Goal: Contribute content: Contribute content

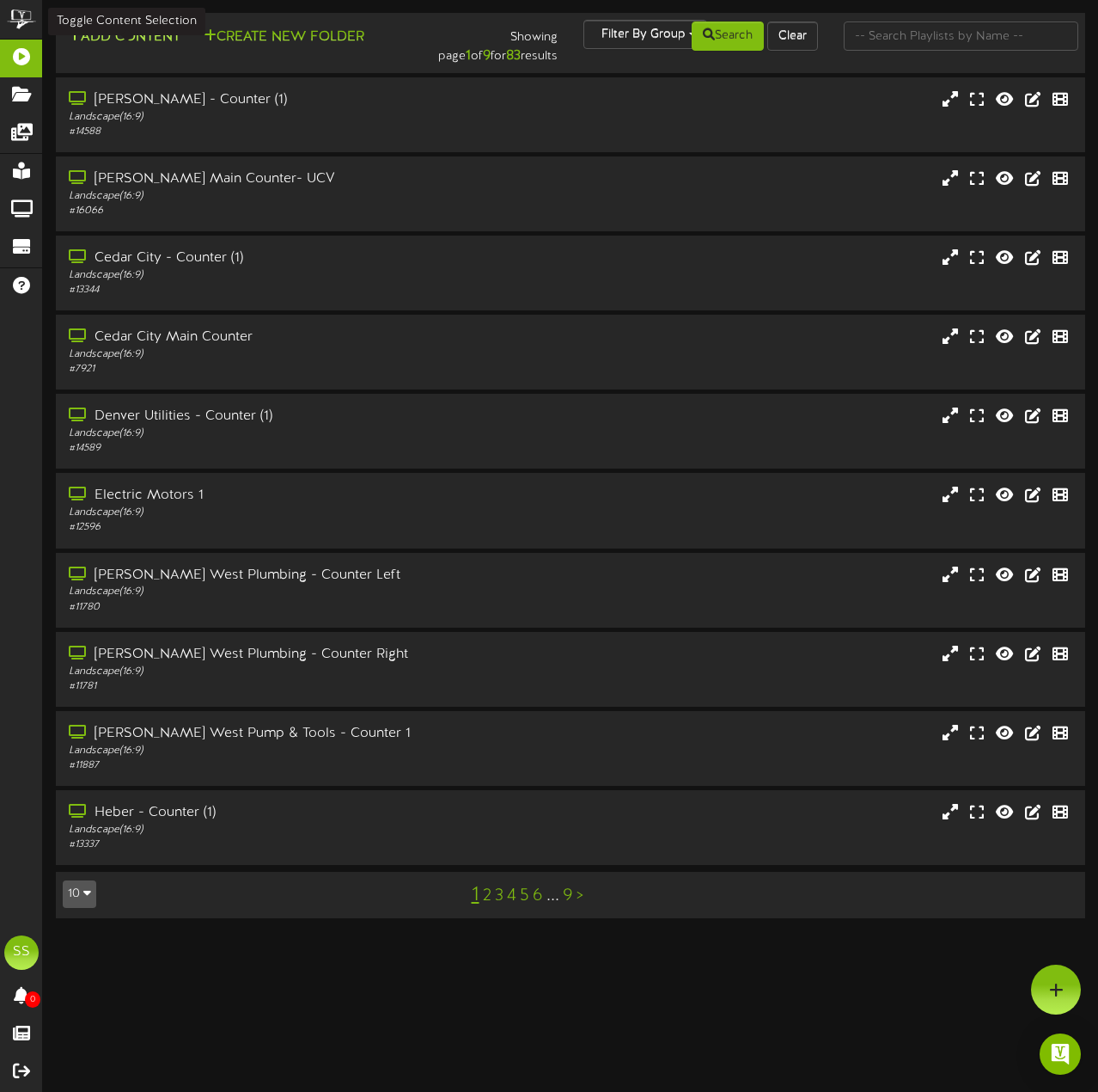
click at [169, 34] on button "Add Content" at bounding box center [124, 38] width 123 height 22
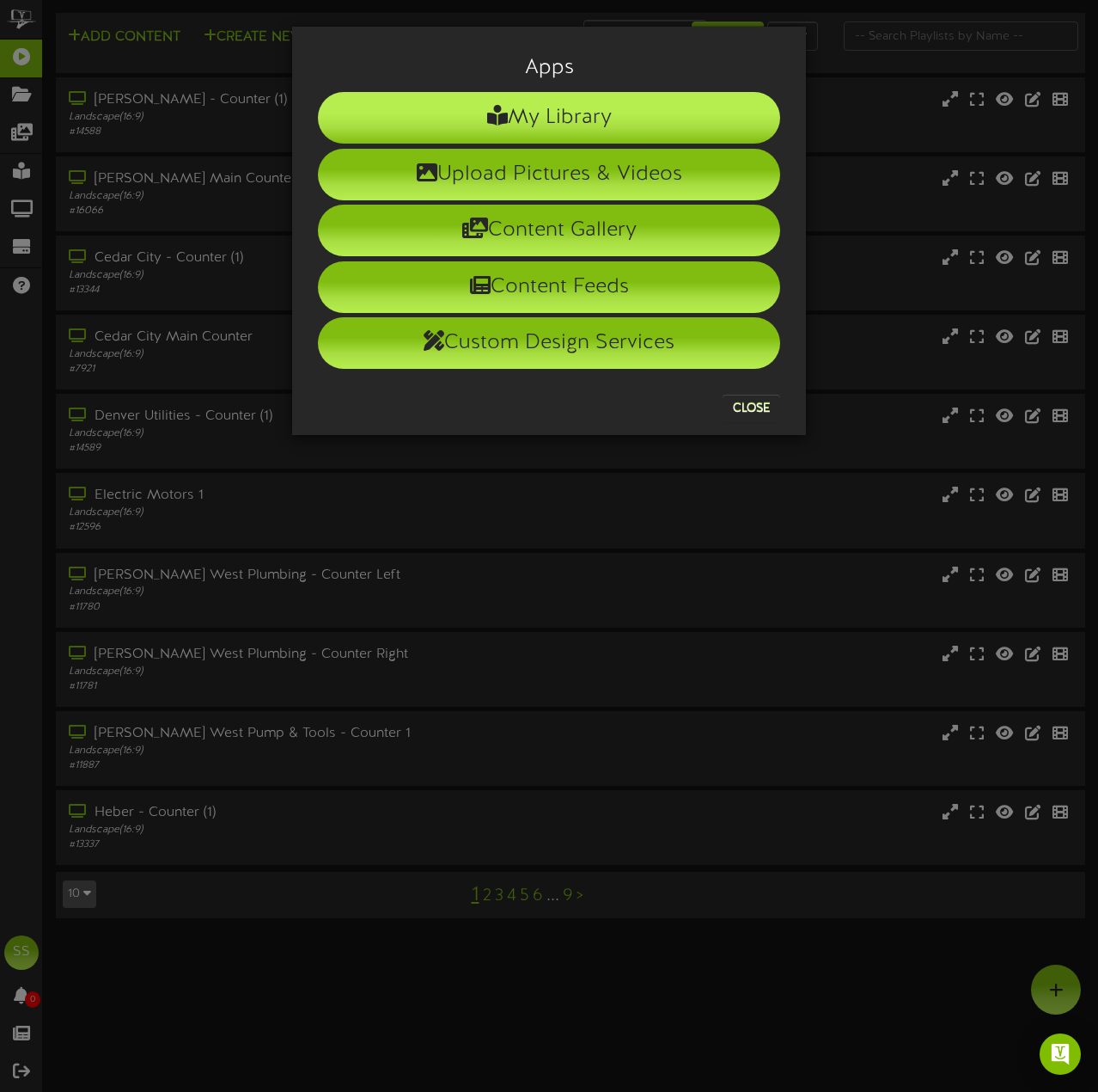
click at [591, 125] on li "My Library" at bounding box center [549, 118] width 462 height 52
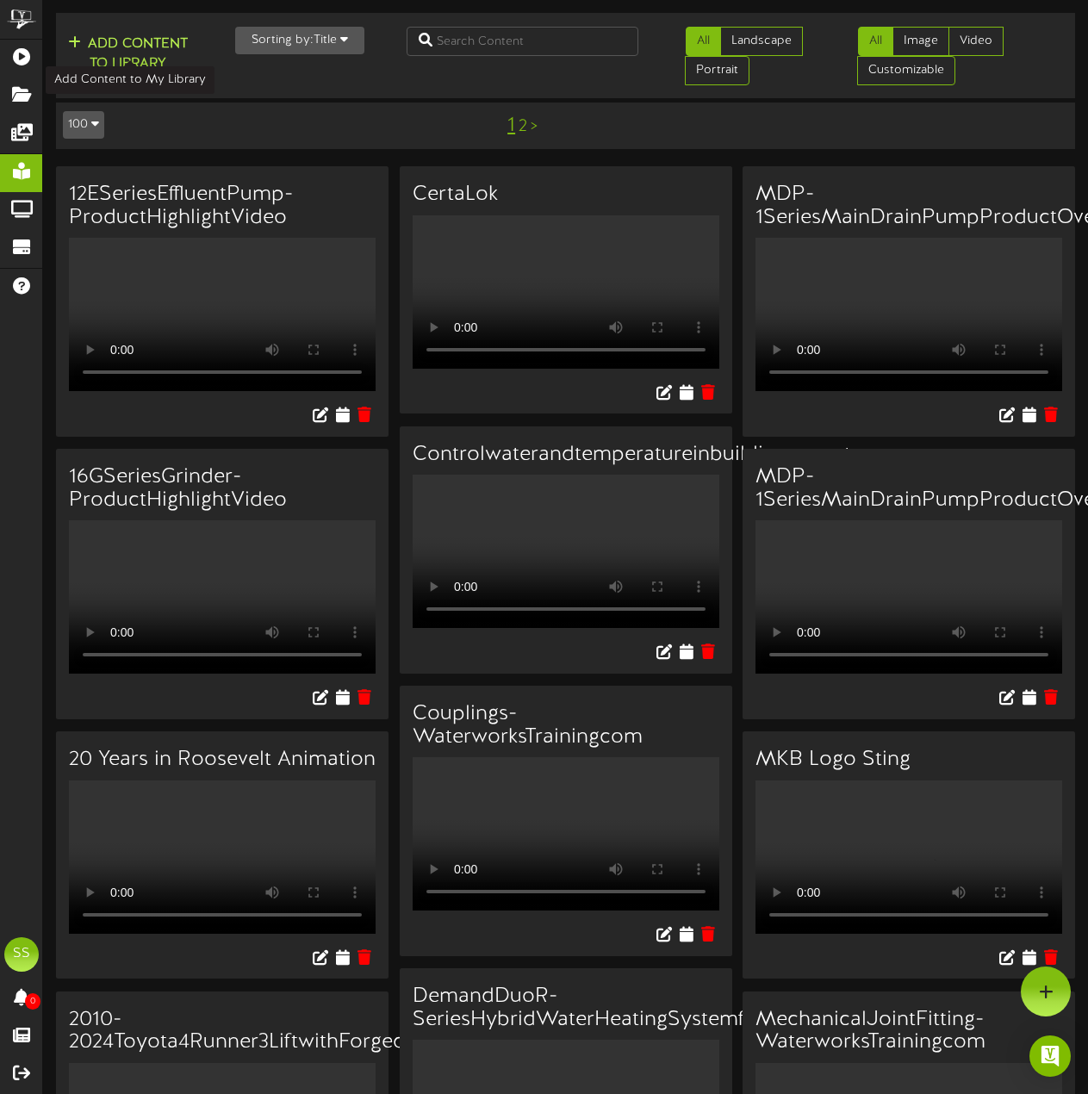
click at [165, 50] on button "Add Content to Library" at bounding box center [128, 54] width 130 height 41
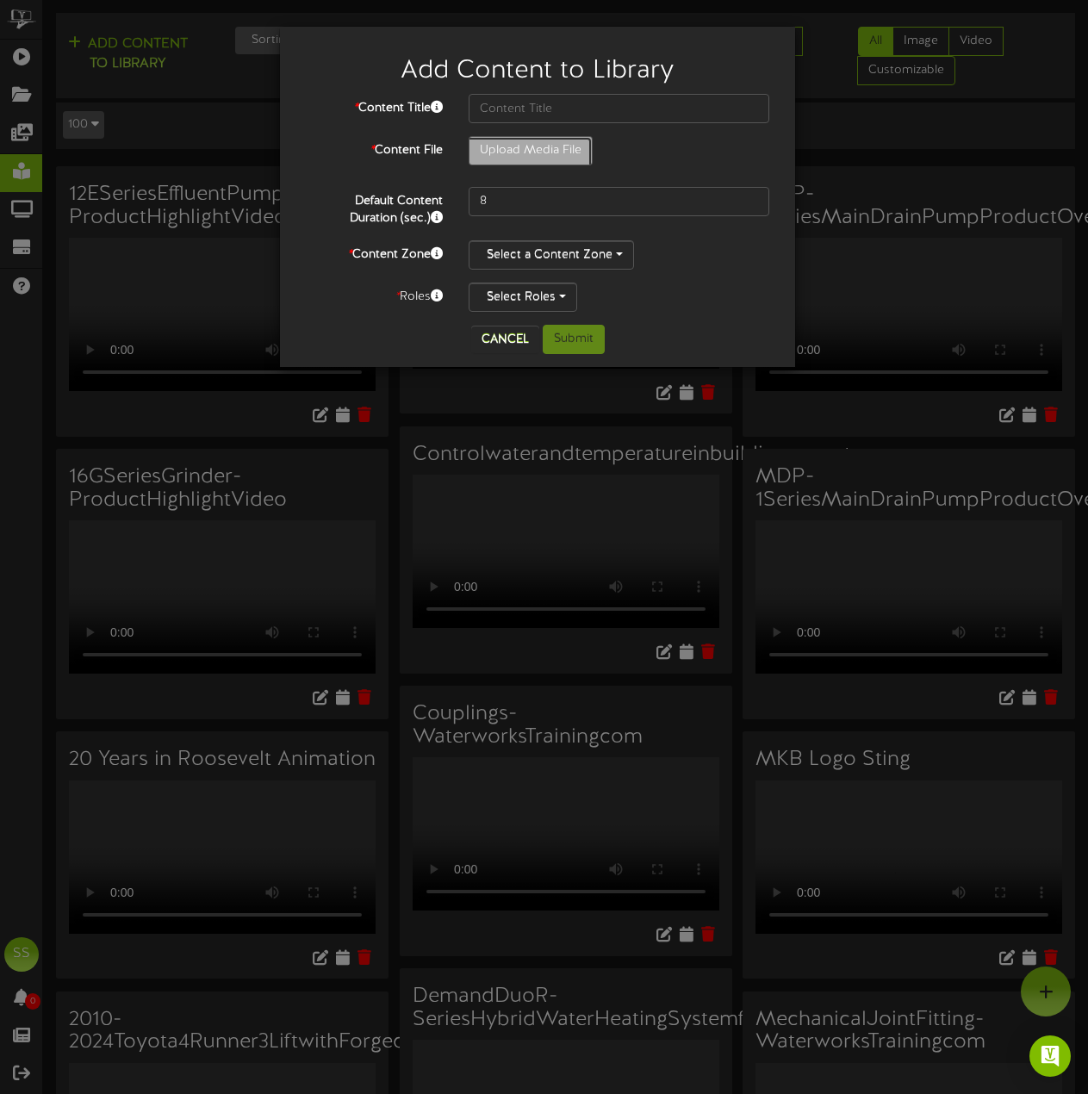
type input "**********"
type input "ForgeYourStylewiththeKinzieBathCollection"
type input "115"
click at [612, 256] on button "Select a Content Zone" at bounding box center [550, 254] width 165 height 29
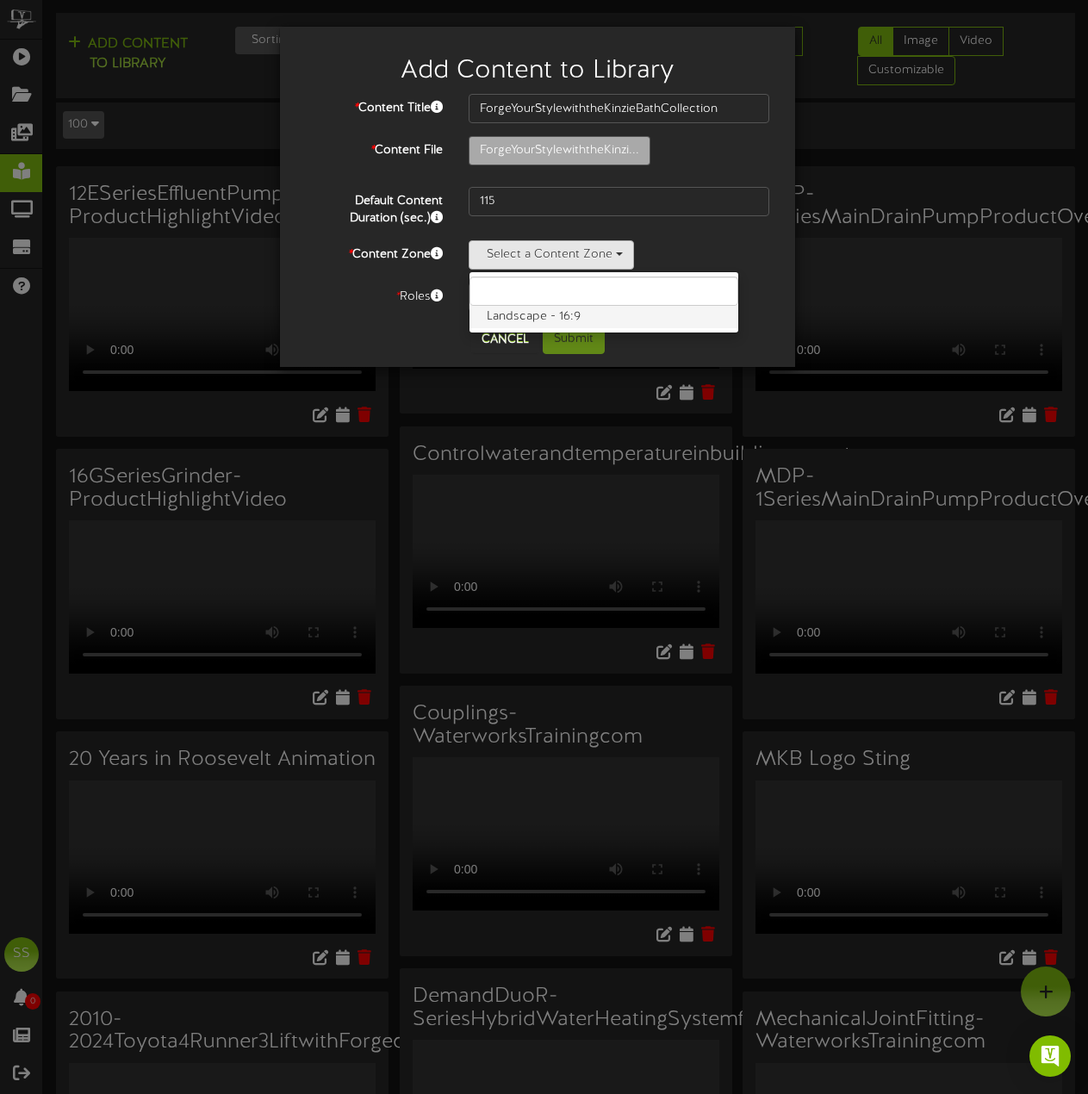
click at [570, 322] on label "Landscape - 16:9" at bounding box center [603, 317] width 269 height 22
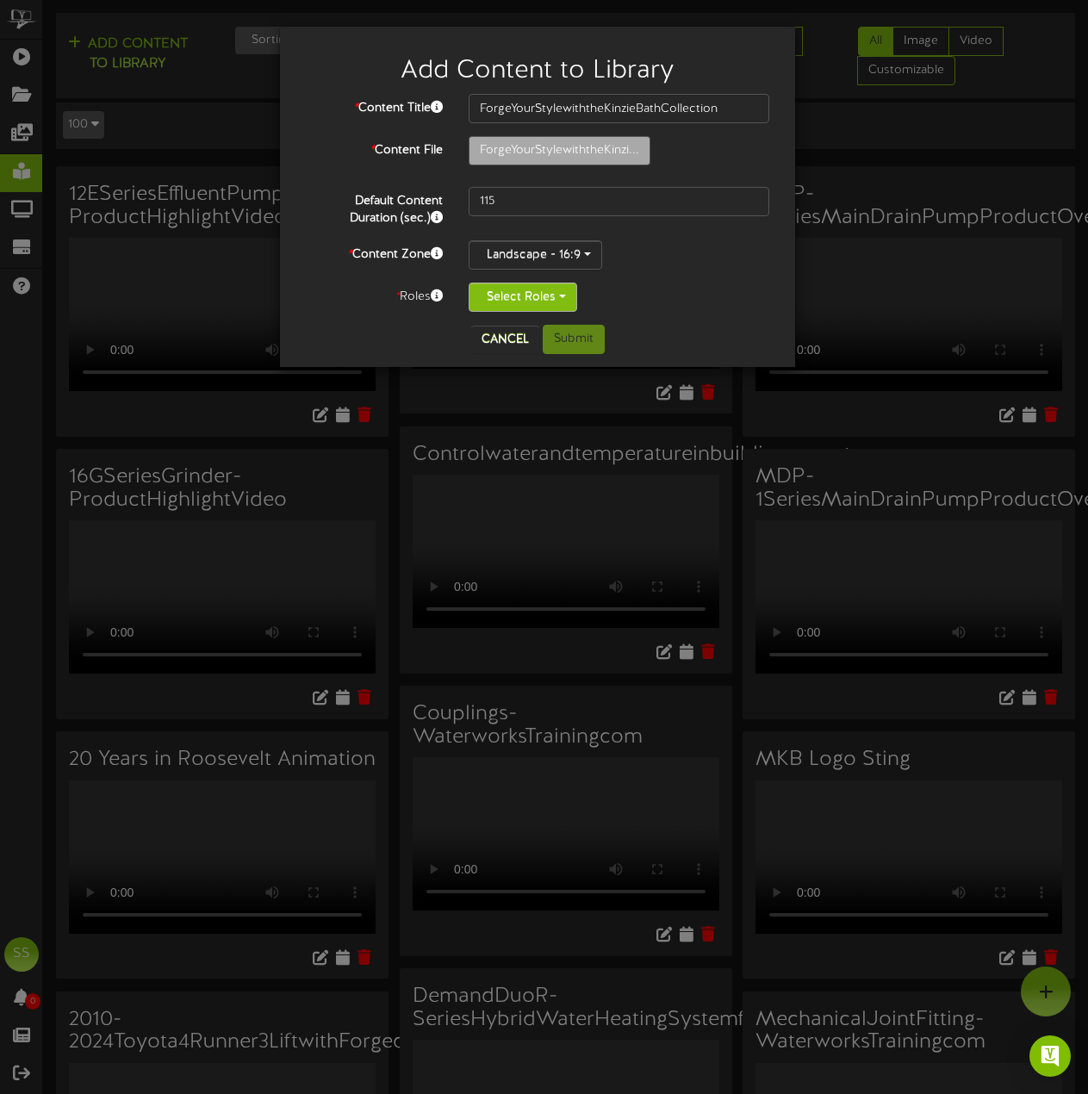
click at [548, 300] on button "Select Roles" at bounding box center [522, 296] width 108 height 29
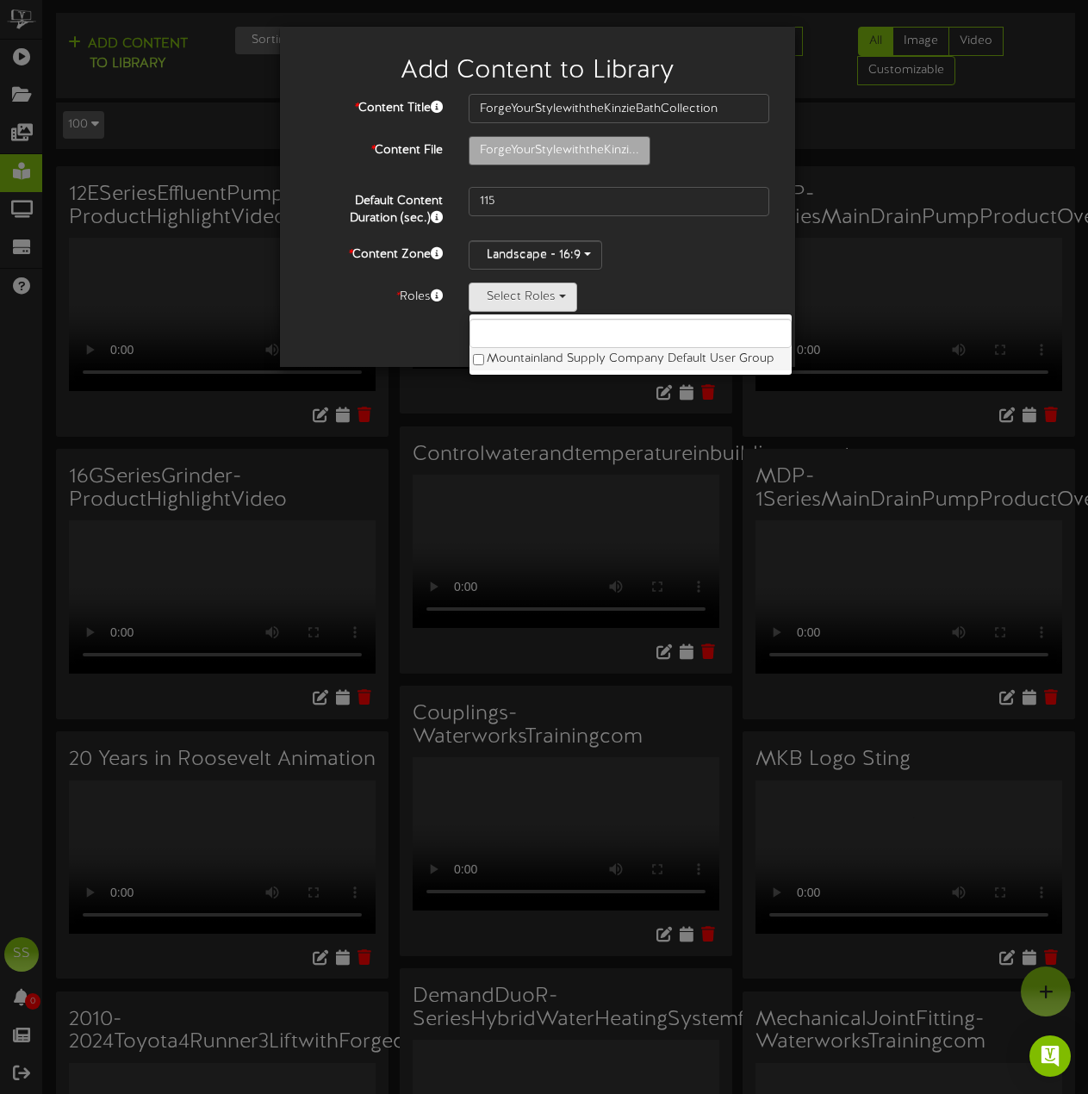
click at [538, 356] on label "Mountainland Supply Company Default User Group" at bounding box center [630, 359] width 322 height 22
click at [699, 250] on div "Landscape - 16:9 Landscape - 16:9" at bounding box center [618, 254] width 301 height 29
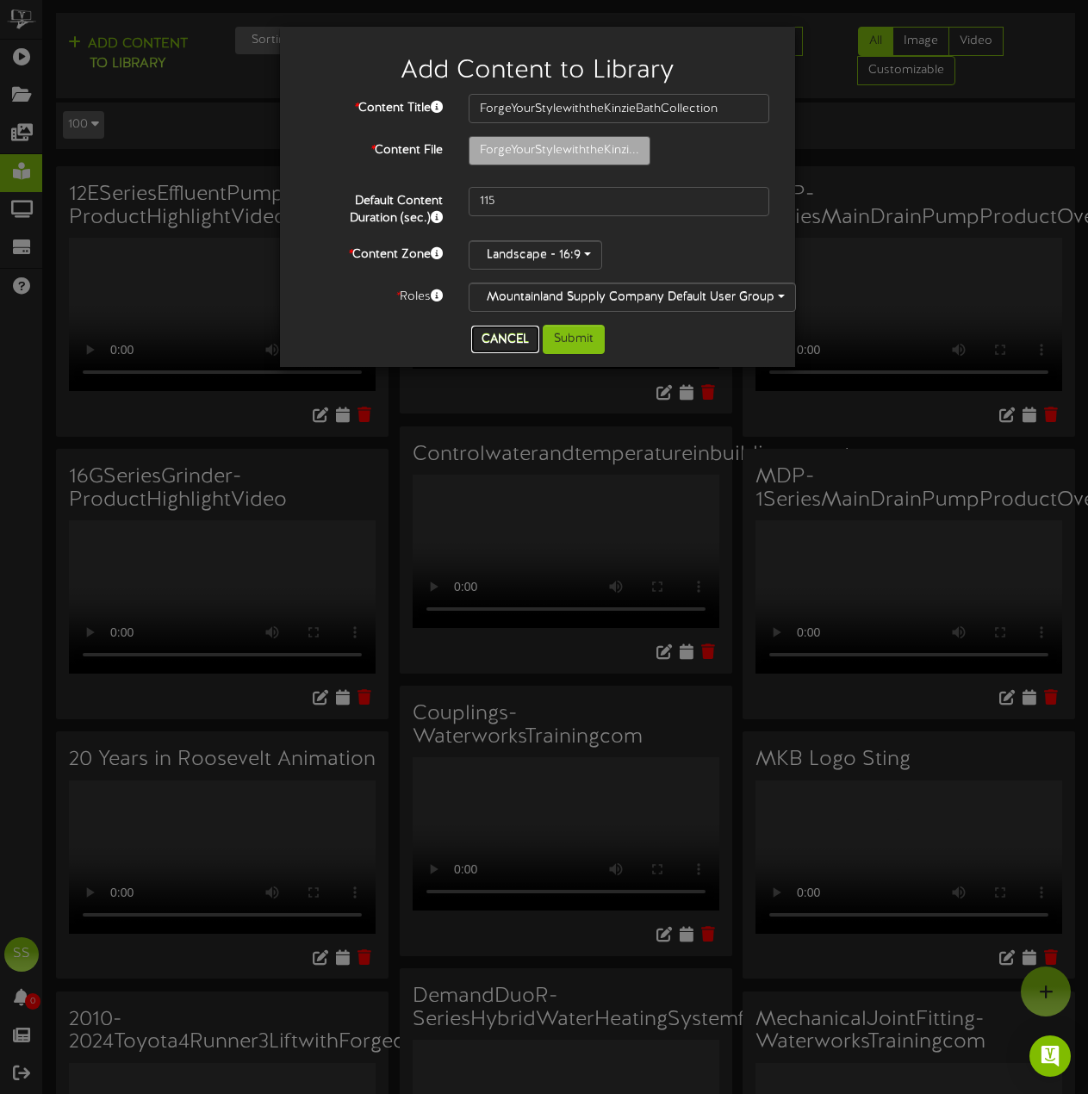
click at [499, 337] on button "Cancel" at bounding box center [505, 339] width 68 height 28
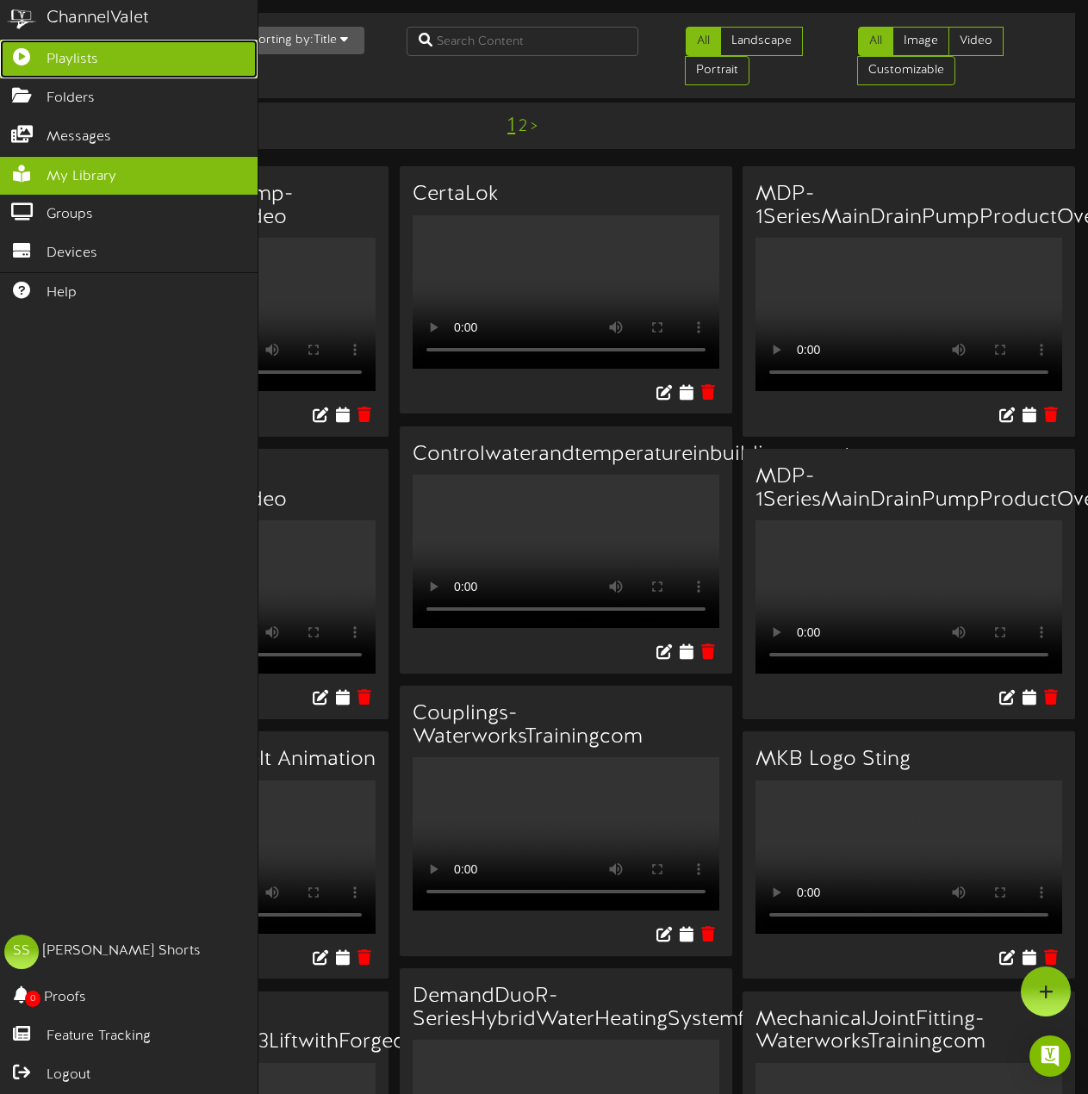
click at [32, 50] on icon at bounding box center [21, 54] width 43 height 13
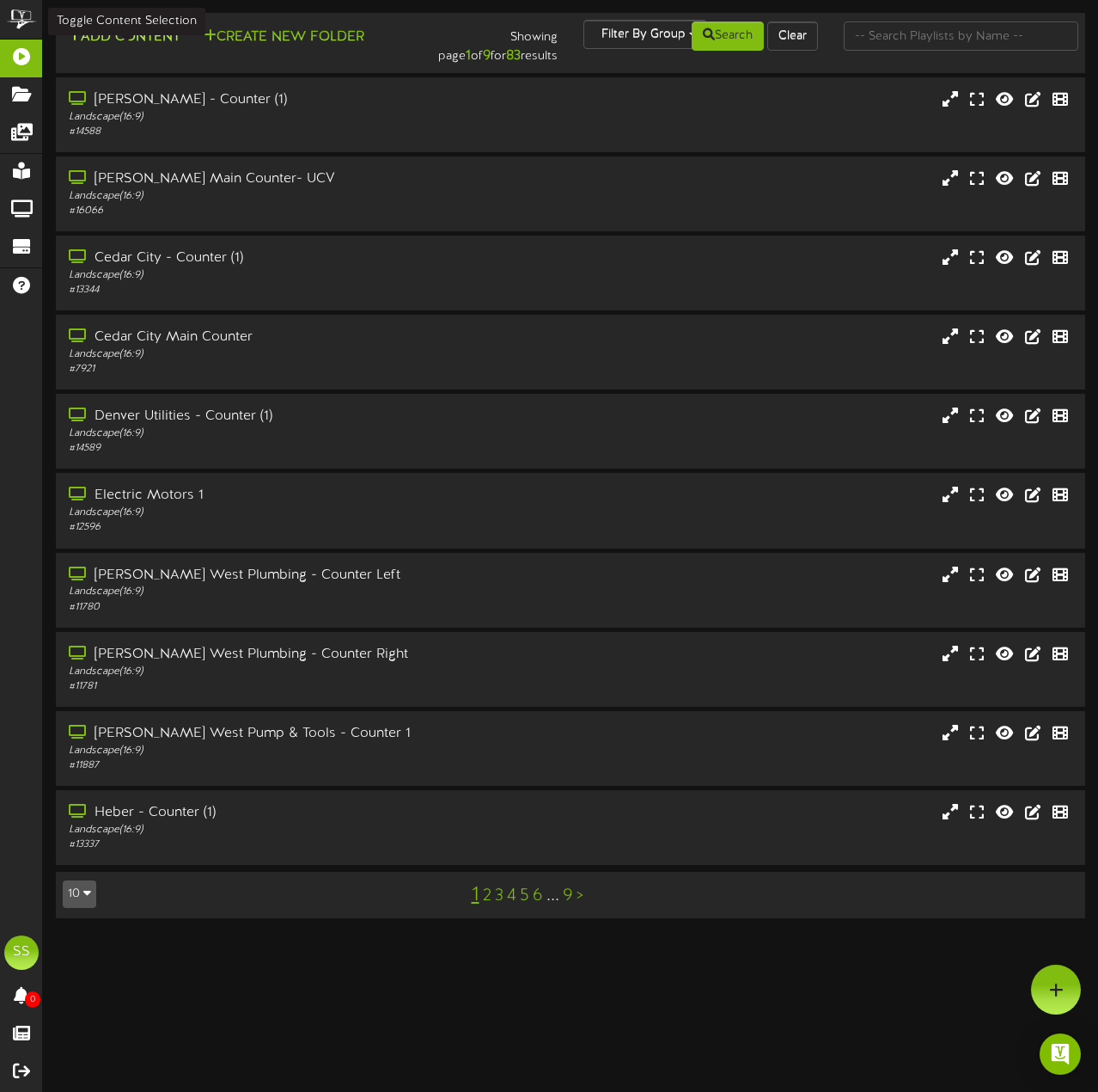
click at [172, 33] on button "Add Content" at bounding box center [124, 38] width 123 height 22
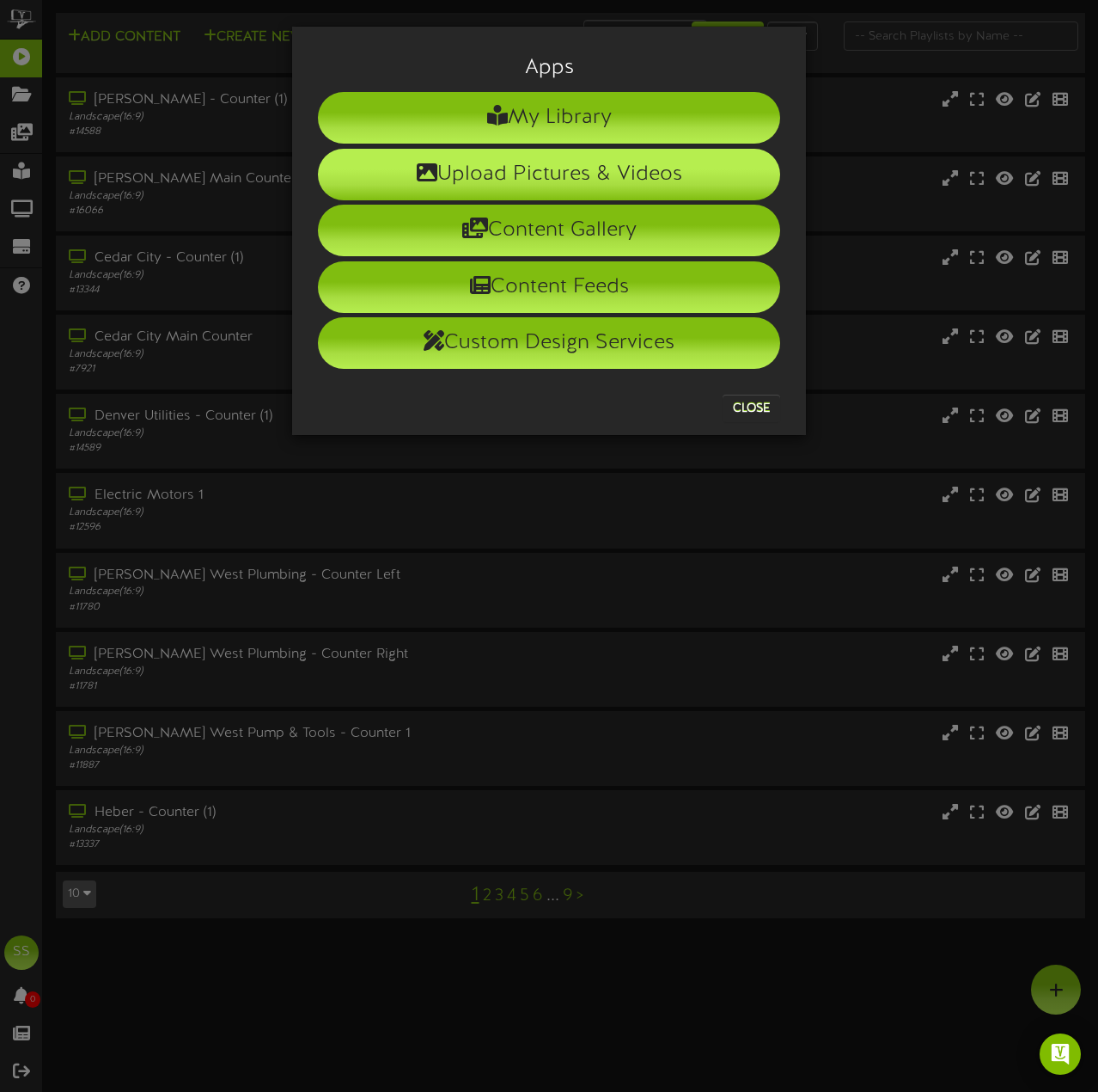
click at [664, 182] on li "Upload Pictures & Videos" at bounding box center [549, 175] width 462 height 52
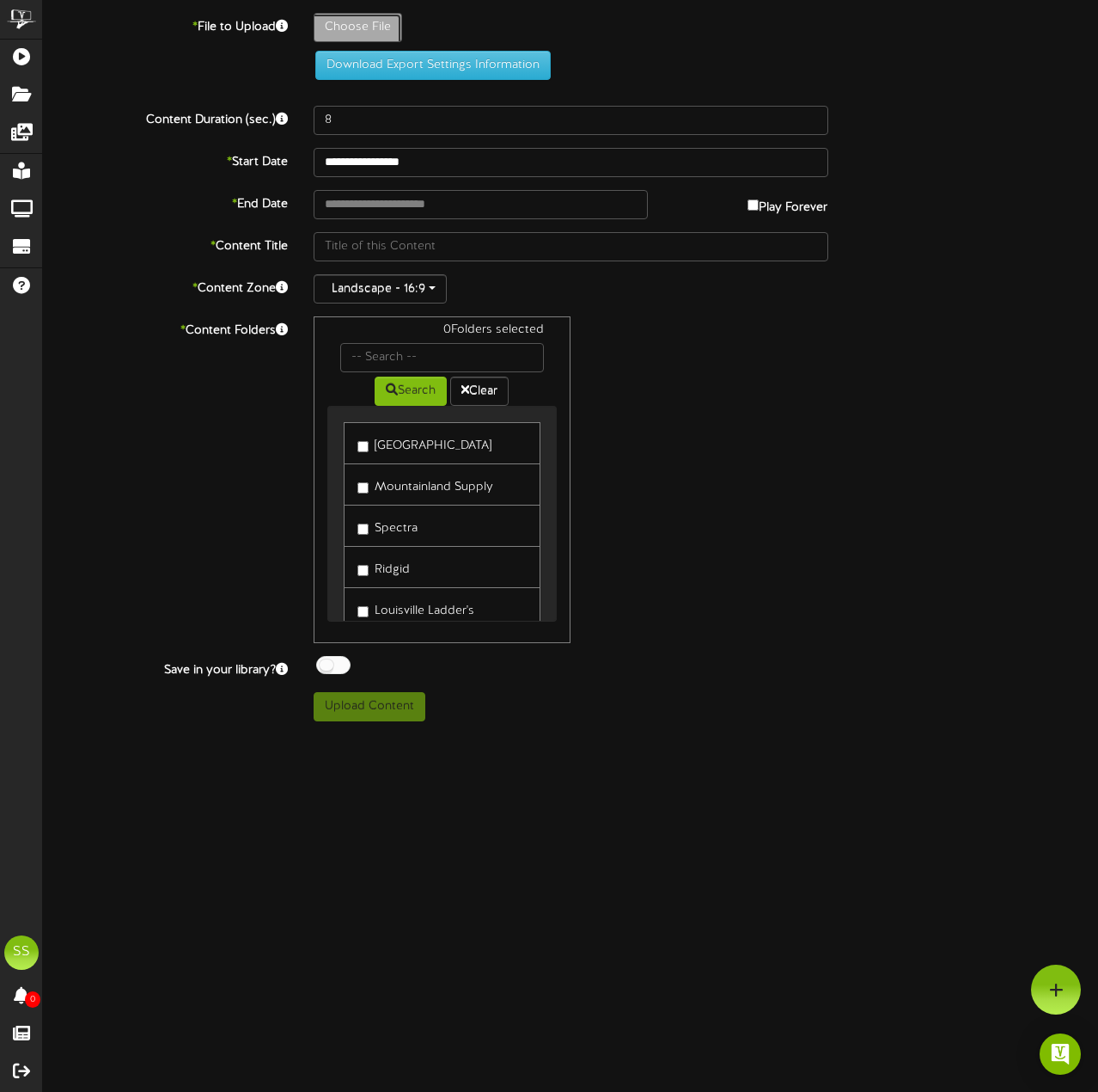
type input "**********"
type input "ForgeYourStylewiththeKinzieBathCollection"
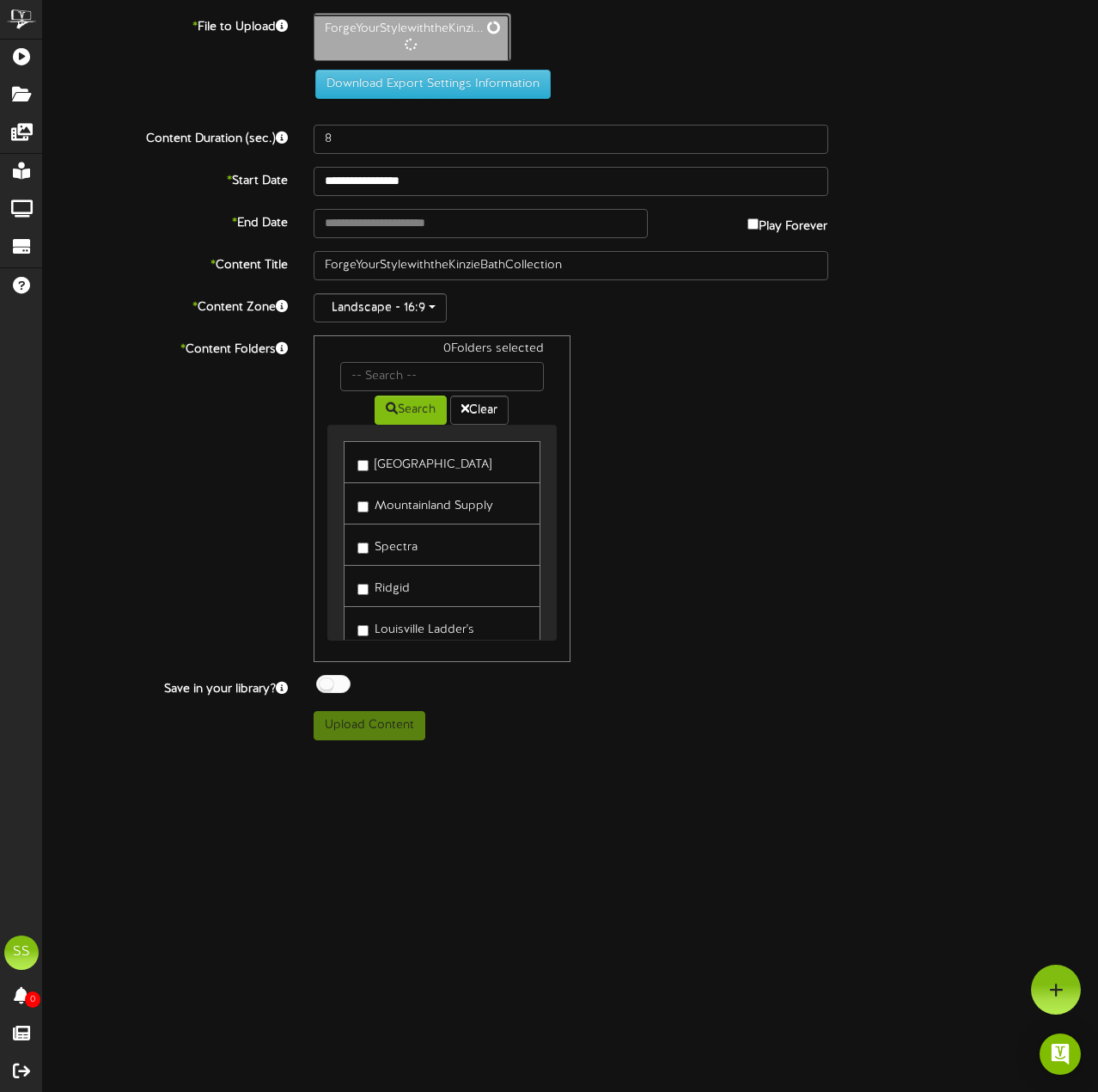
type input "115"
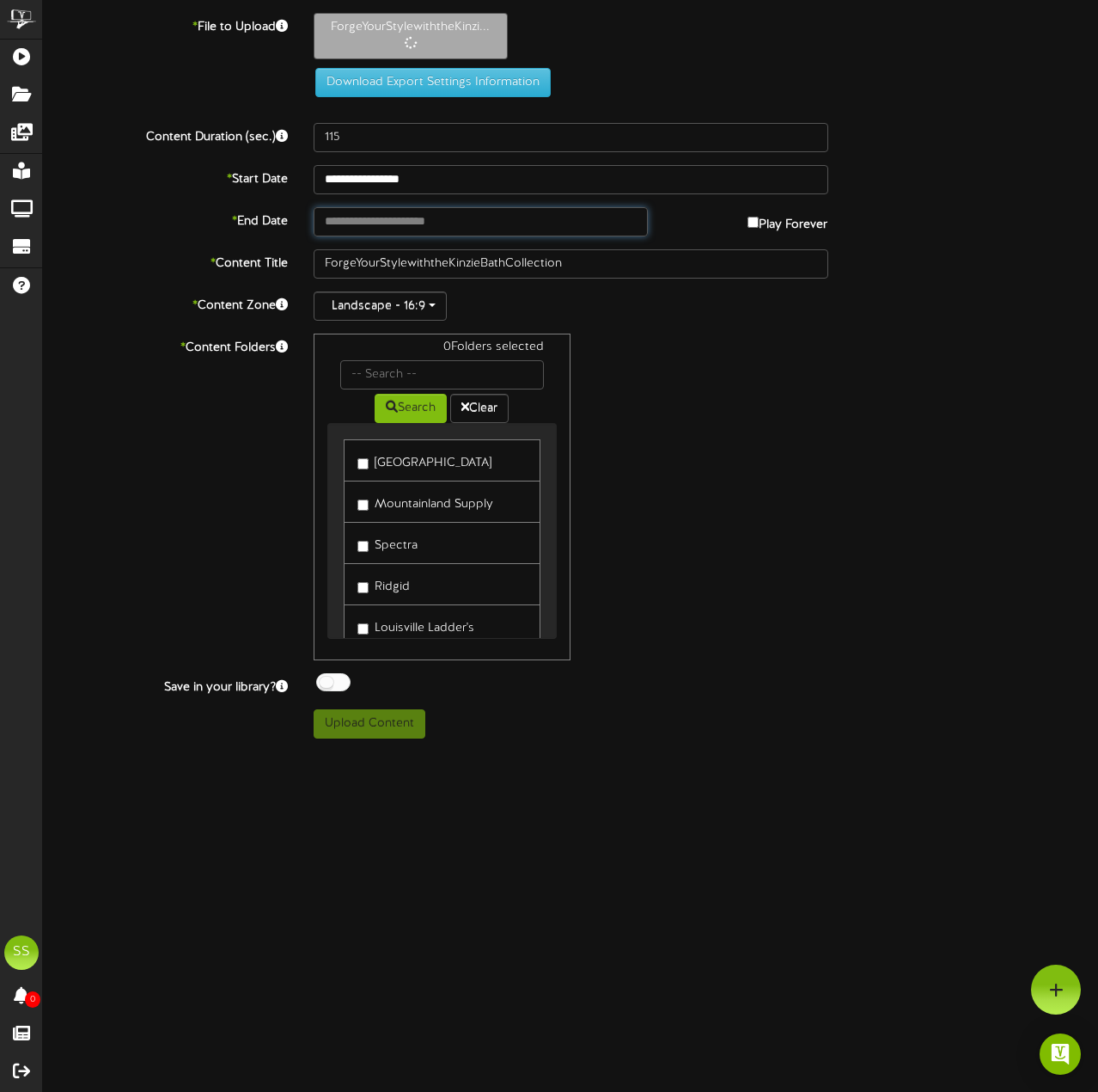
click at [542, 232] on input "text" at bounding box center [480, 222] width 334 height 29
type input "**********"
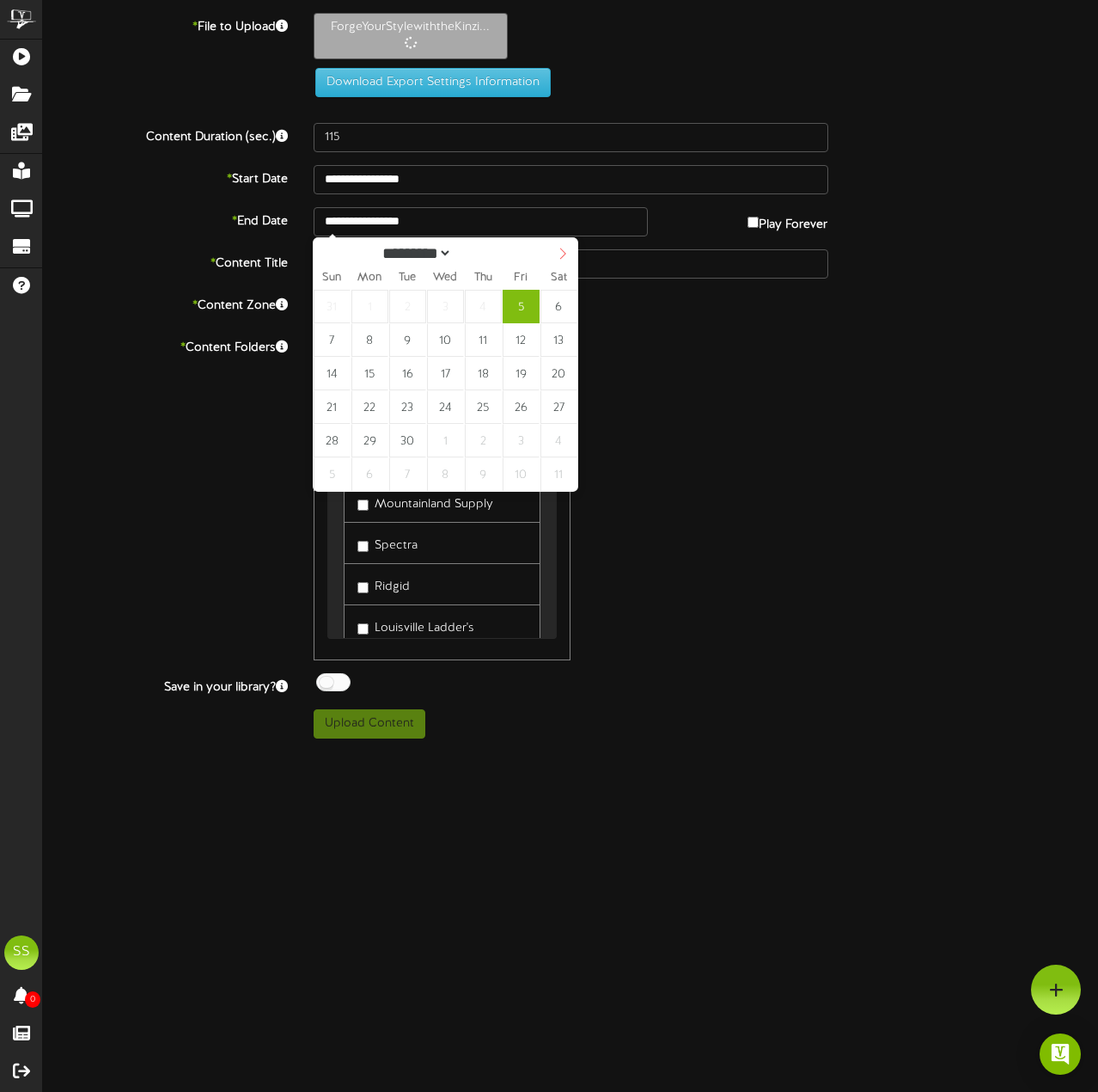
select select "*"
click at [565, 255] on icon at bounding box center [563, 254] width 12 height 12
type input "**********"
click at [774, 560] on div "0 Folders selected Search Clear Milwaukee Mountainland Supply Spectra Ridgid ERB" at bounding box center [571, 496] width 541 height 326
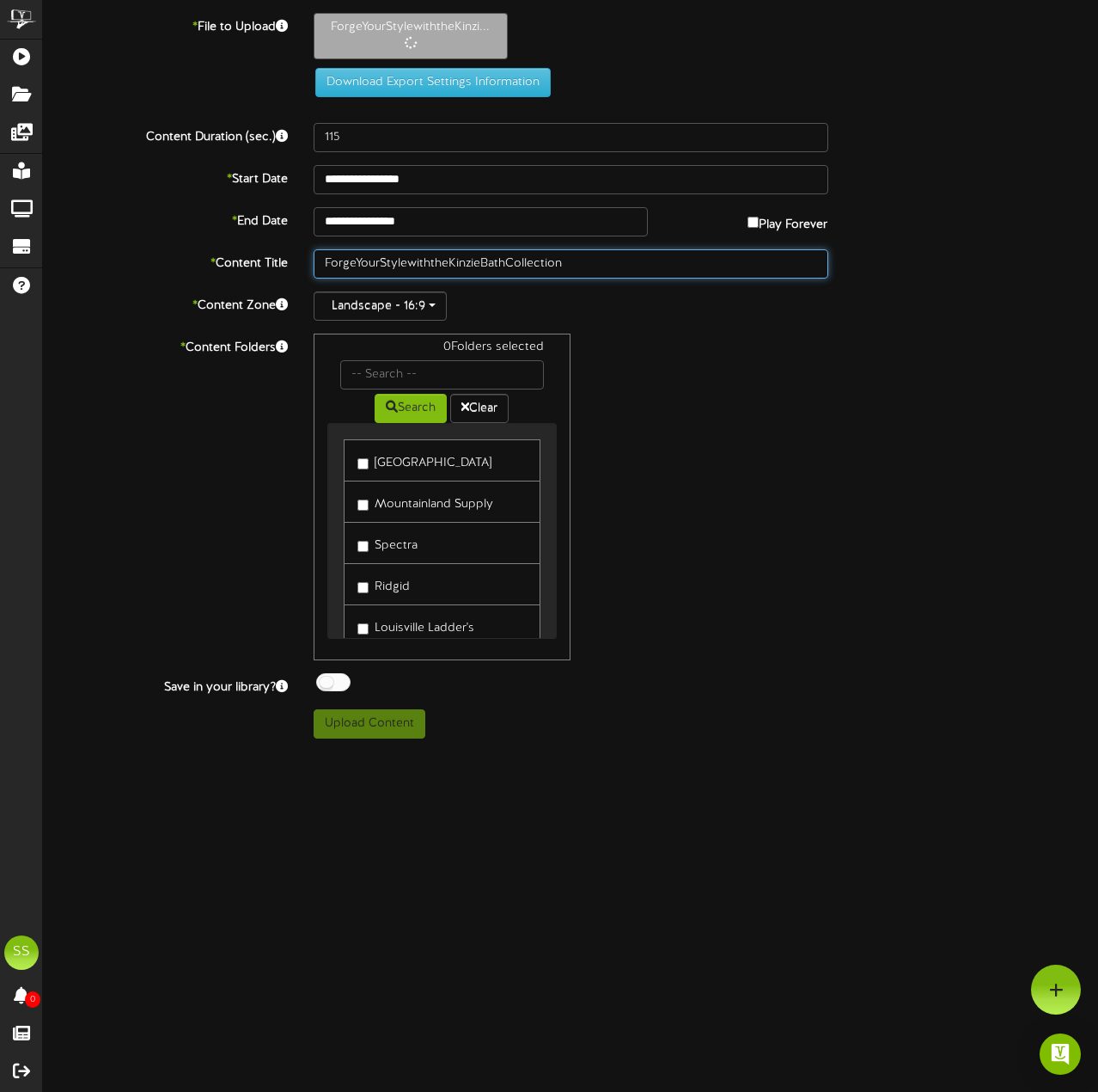
click at [584, 263] on input "ForgeYourStylewiththeKinzieBathCollection" at bounding box center [571, 264] width 515 height 29
click at [723, 387] on div "0 Folders selected Search Clear Milwaukee Mountainland Supply Spectra Ridgid ERB" at bounding box center [571, 496] width 541 height 326
drag, startPoint x: 452, startPoint y: 260, endPoint x: 274, endPoint y: 257, distance: 178.0
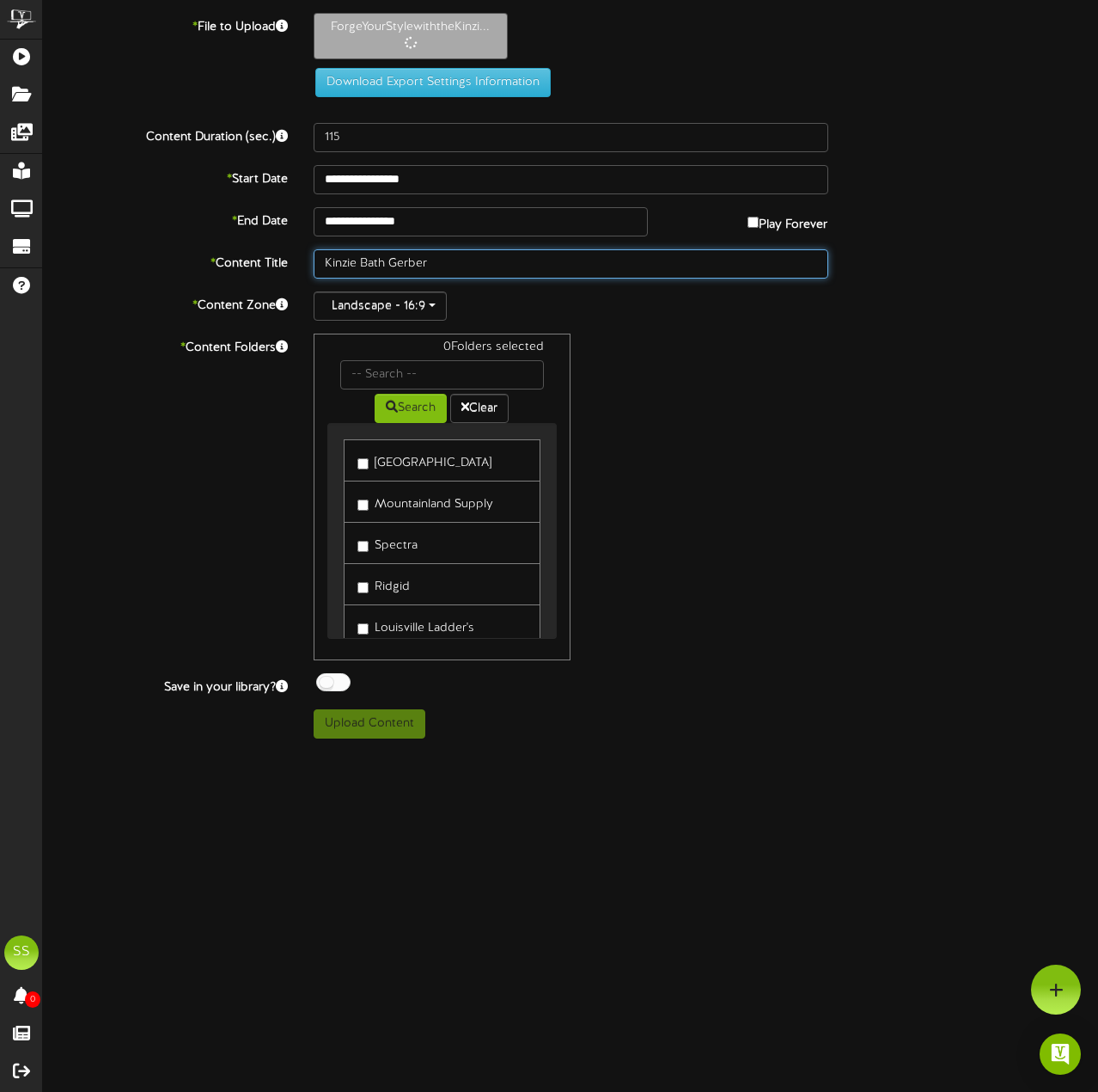
click at [274, 258] on div "* Content Title Kinzie Bath Gerber" at bounding box center [570, 264] width 1081 height 29
type input "Gerber - Kinzie Bath"
click at [725, 415] on div "0 Folders selected Search Clear Milwaukee Mountainland Supply Spectra Ridgid ERB" at bounding box center [571, 496] width 541 height 326
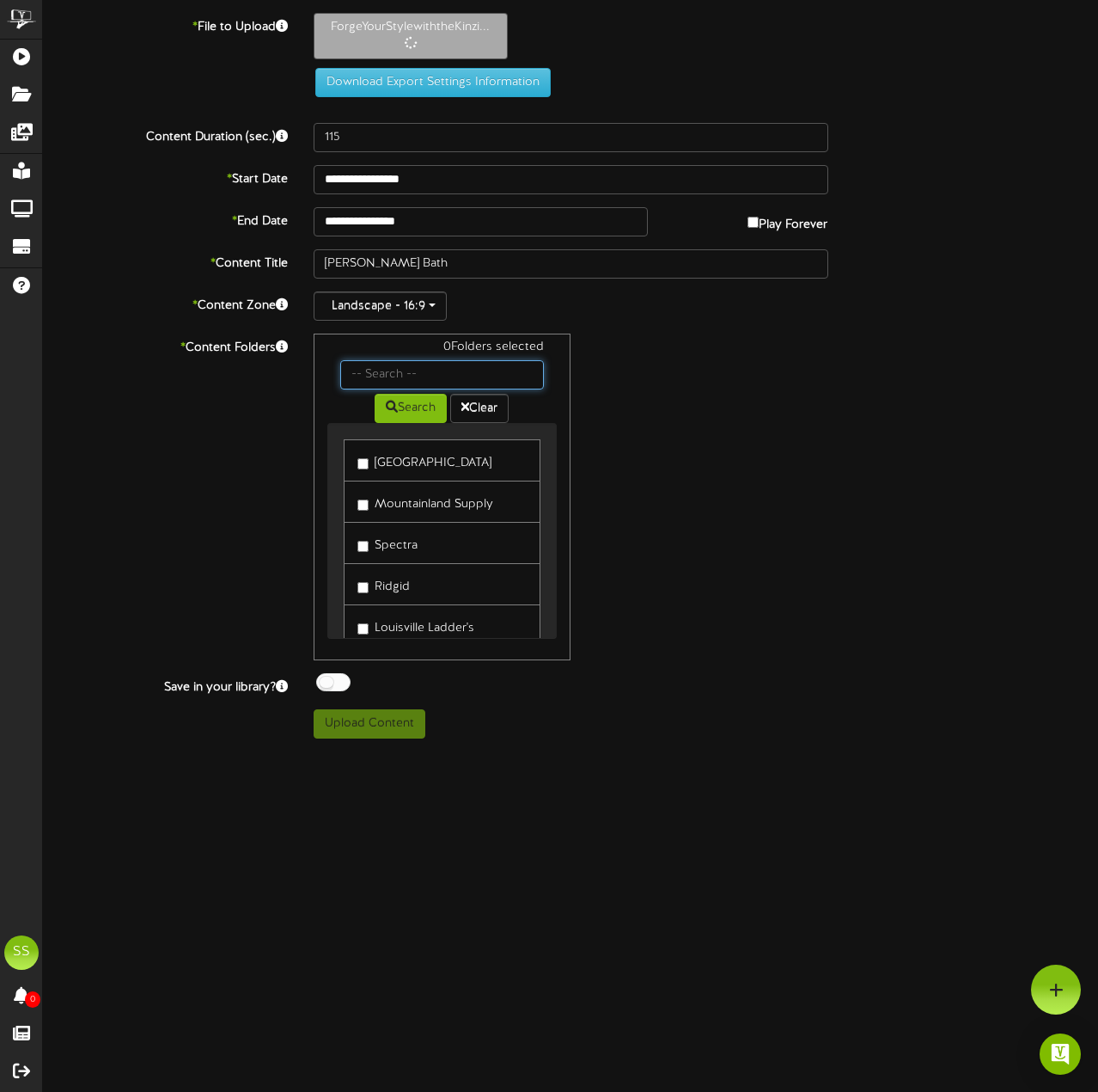
click at [493, 371] on input "text" at bounding box center [442, 374] width 205 height 29
type input "mkb"
click at [429, 405] on button "Search" at bounding box center [410, 407] width 72 height 29
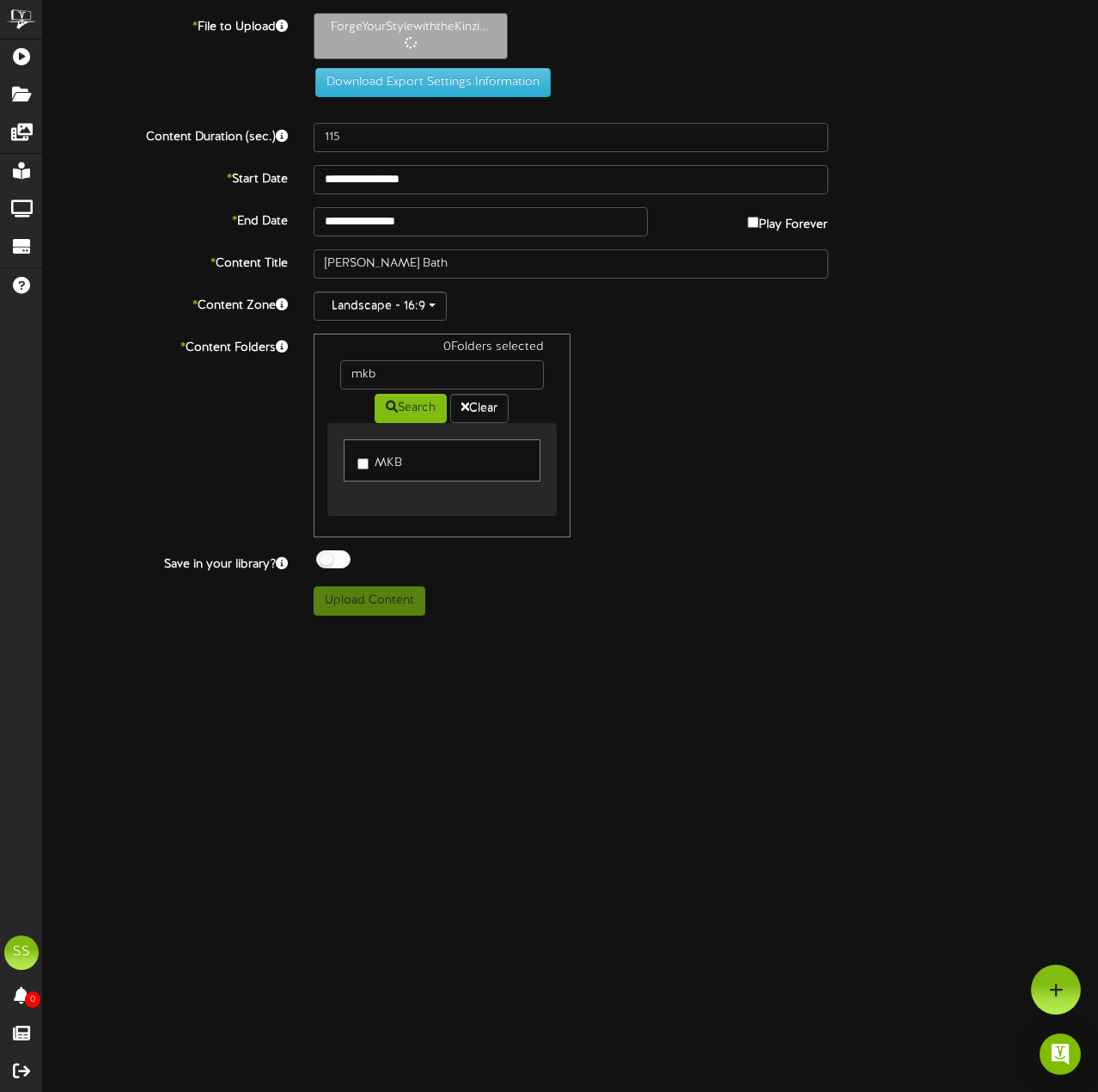
click at [398, 465] on label "MKB" at bounding box center [379, 459] width 45 height 23
click at [785, 471] on div "1 Folders selected mkb Search Clear MKB" at bounding box center [571, 435] width 541 height 204
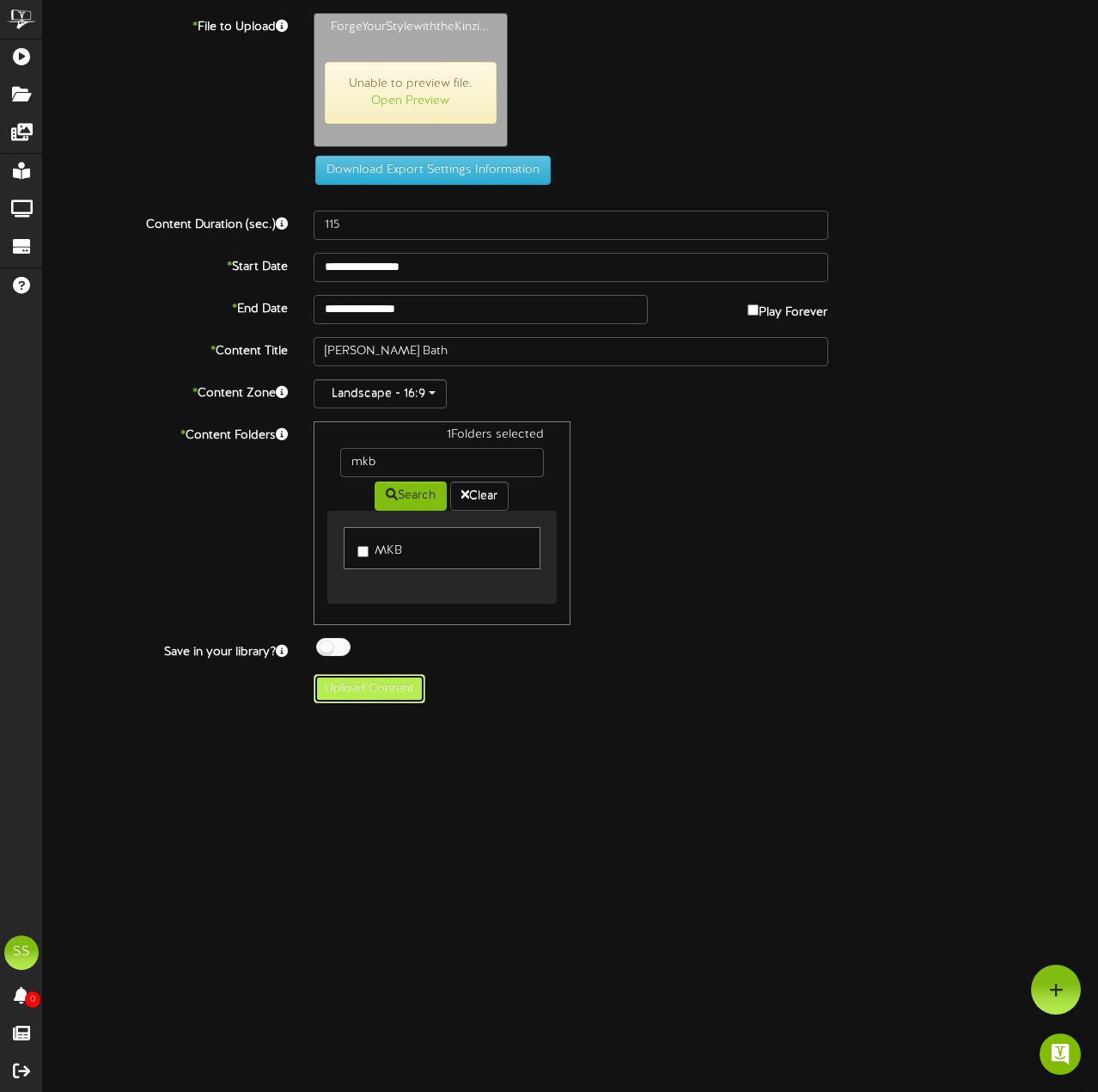
click at [345, 690] on button "Upload Content" at bounding box center [369, 688] width 112 height 29
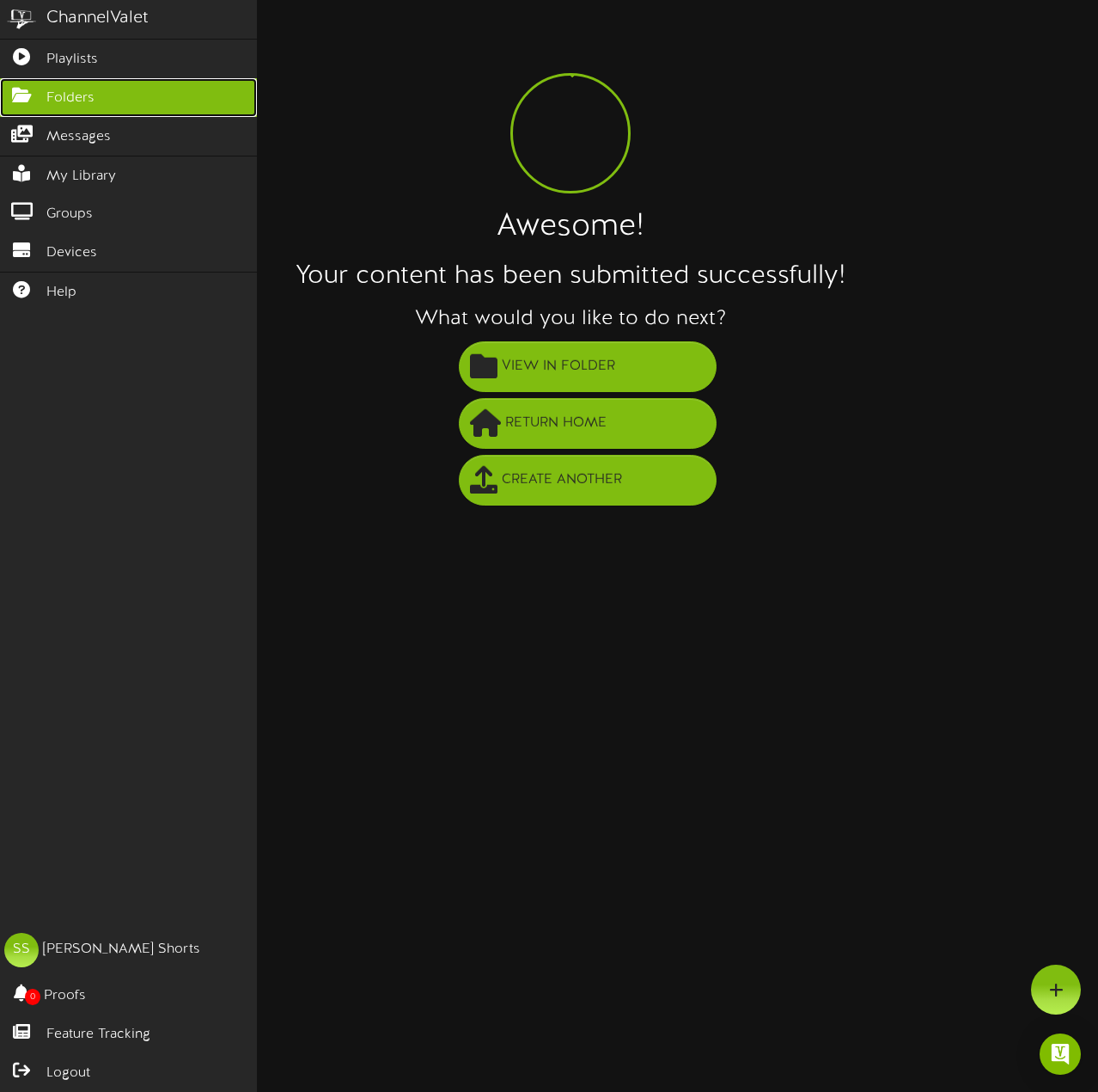
click at [22, 94] on icon at bounding box center [21, 93] width 43 height 13
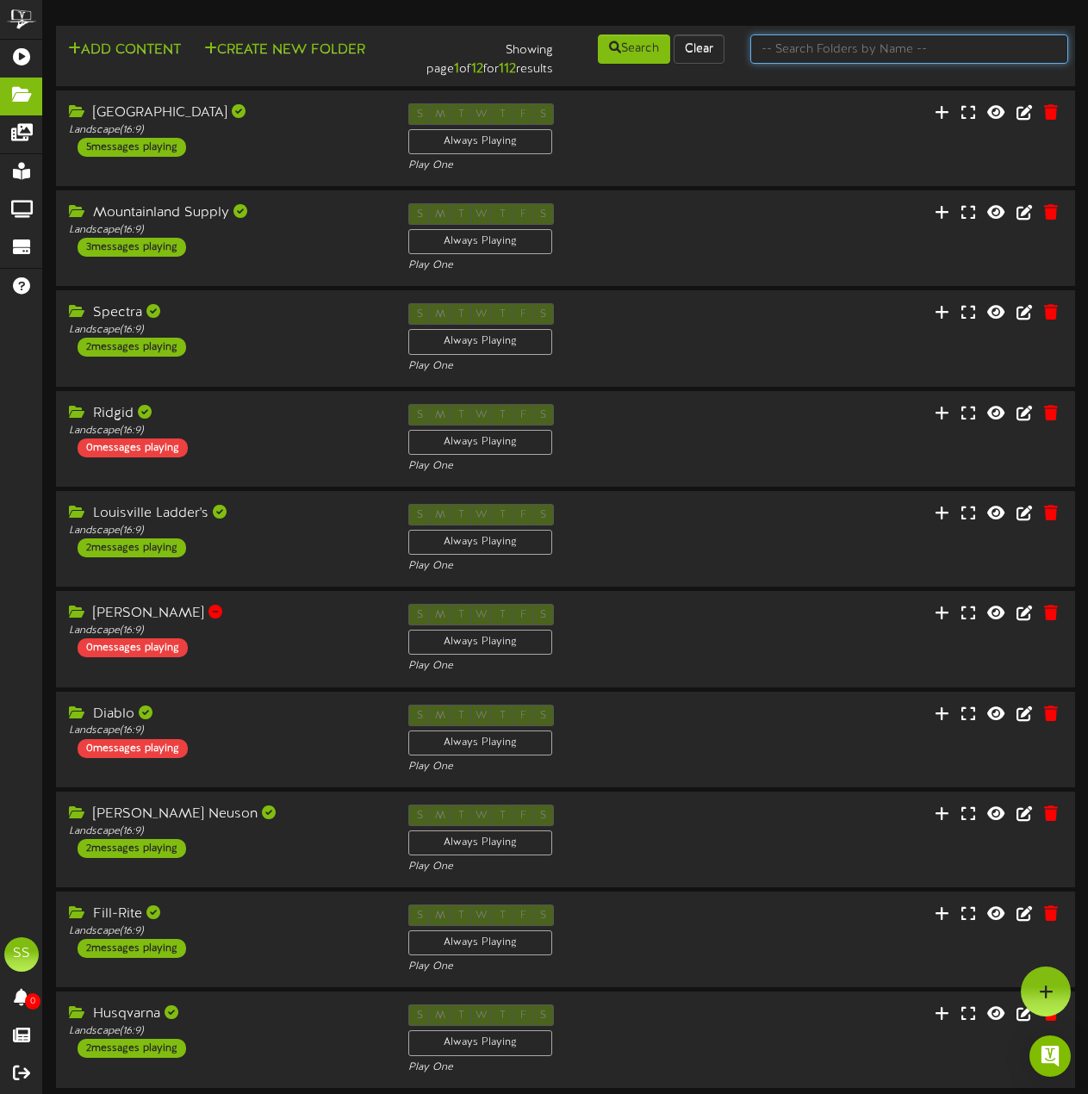
click at [858, 53] on input "text" at bounding box center [909, 48] width 318 height 29
type input "mkb"
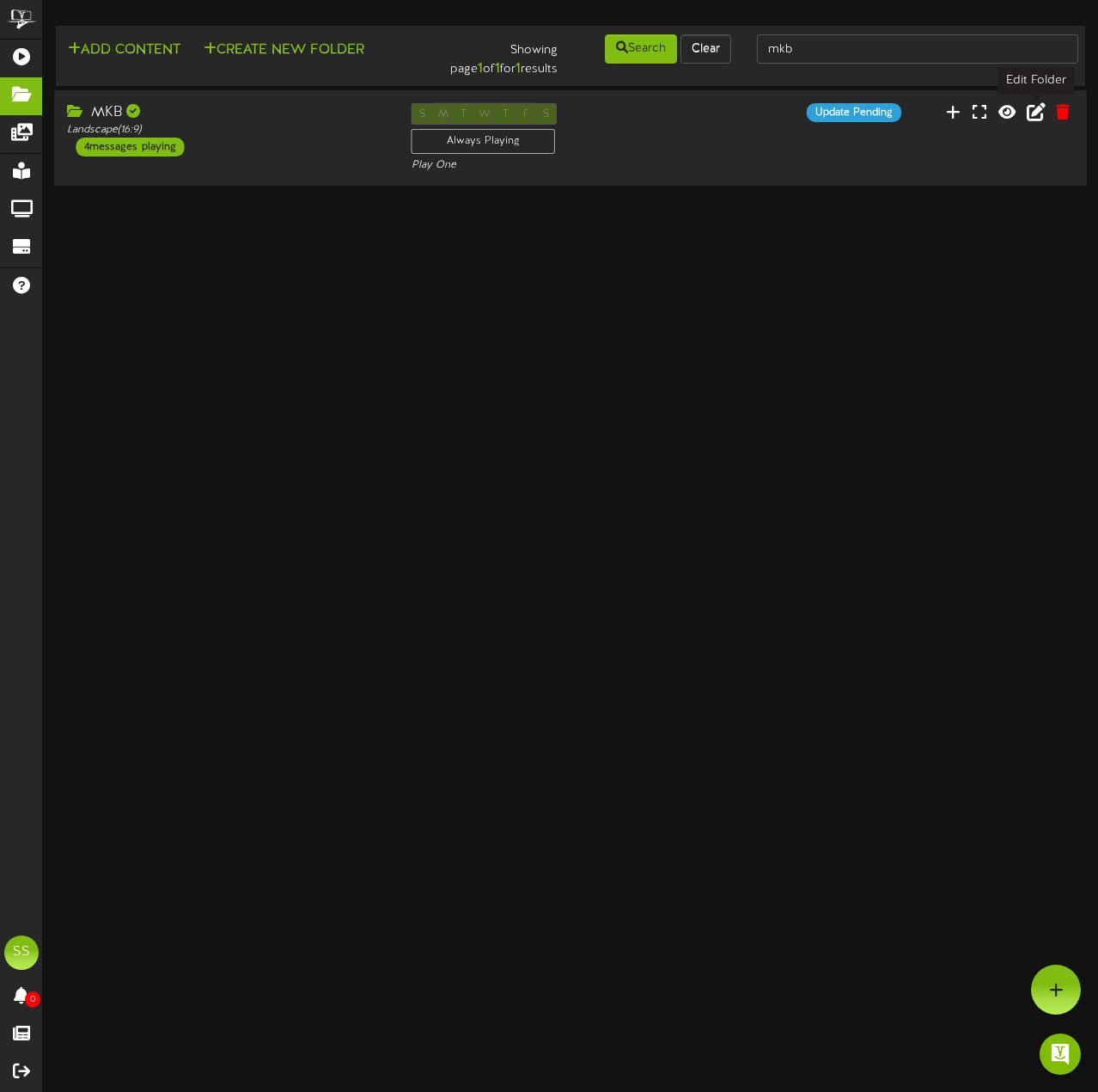
click at [1032, 112] on icon at bounding box center [1036, 111] width 19 height 19
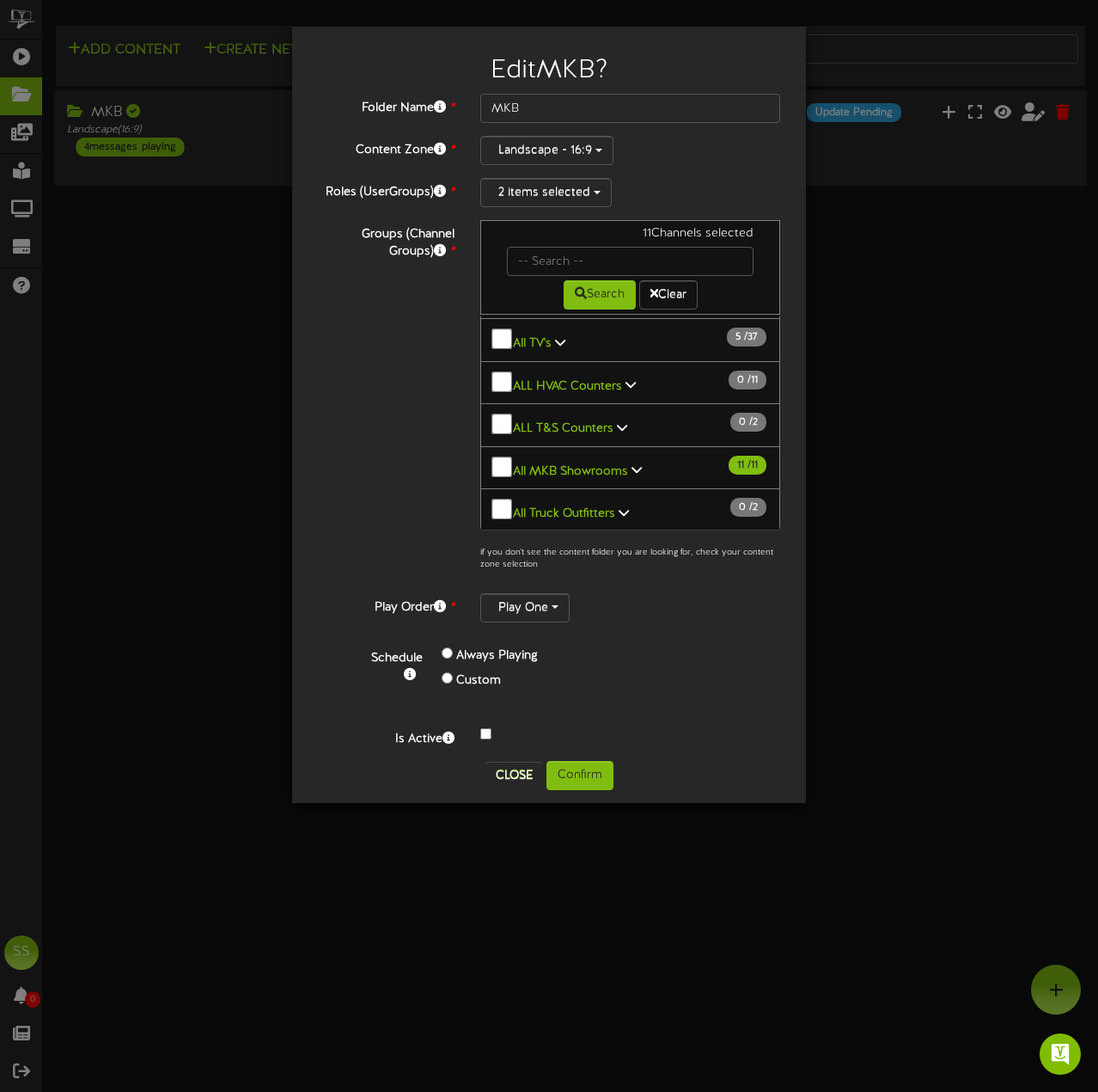
scroll to position [86, 0]
click at [616, 460] on b "All MKB Showrooms" at bounding box center [570, 466] width 115 height 13
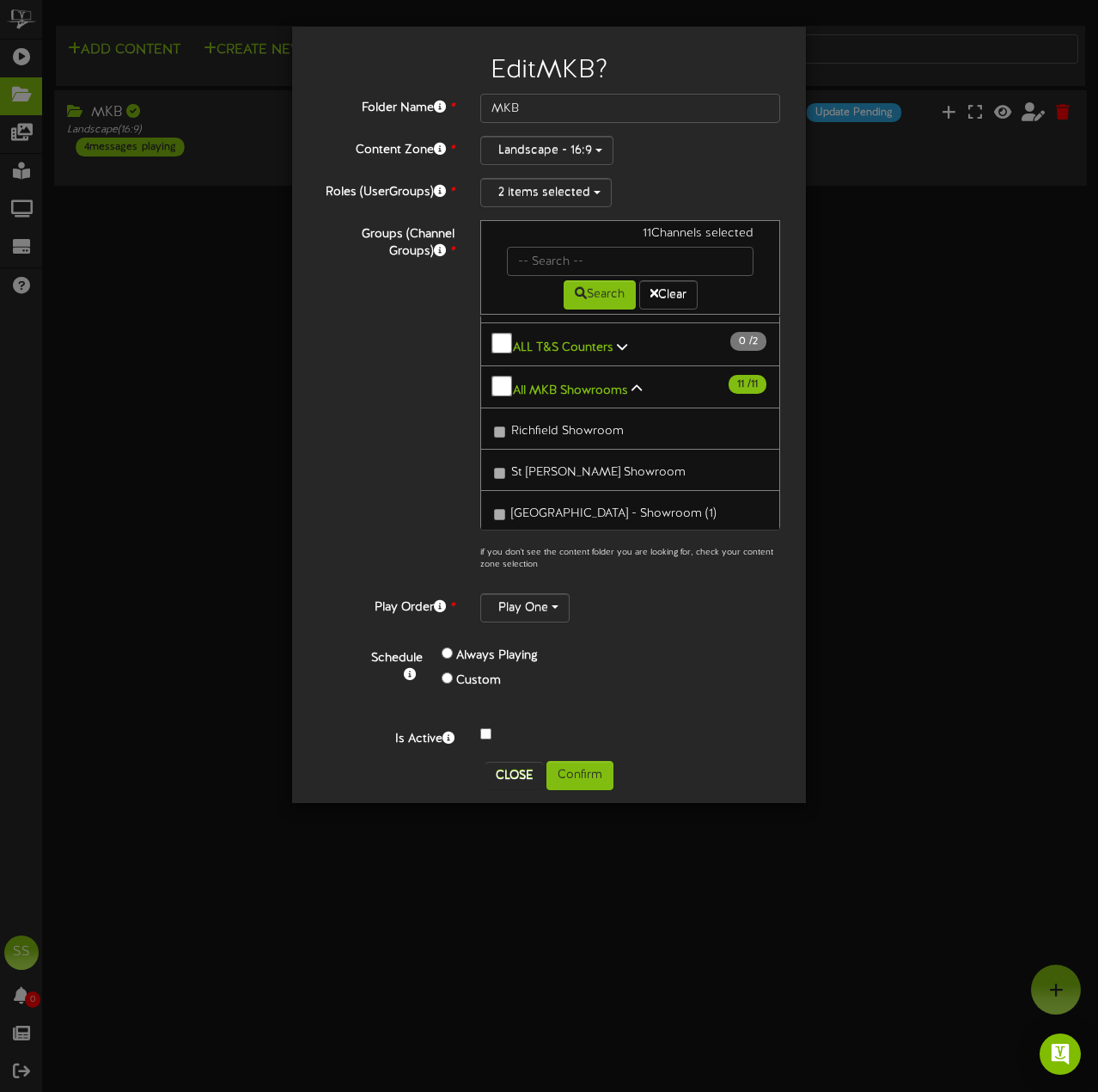
scroll to position [172, 0]
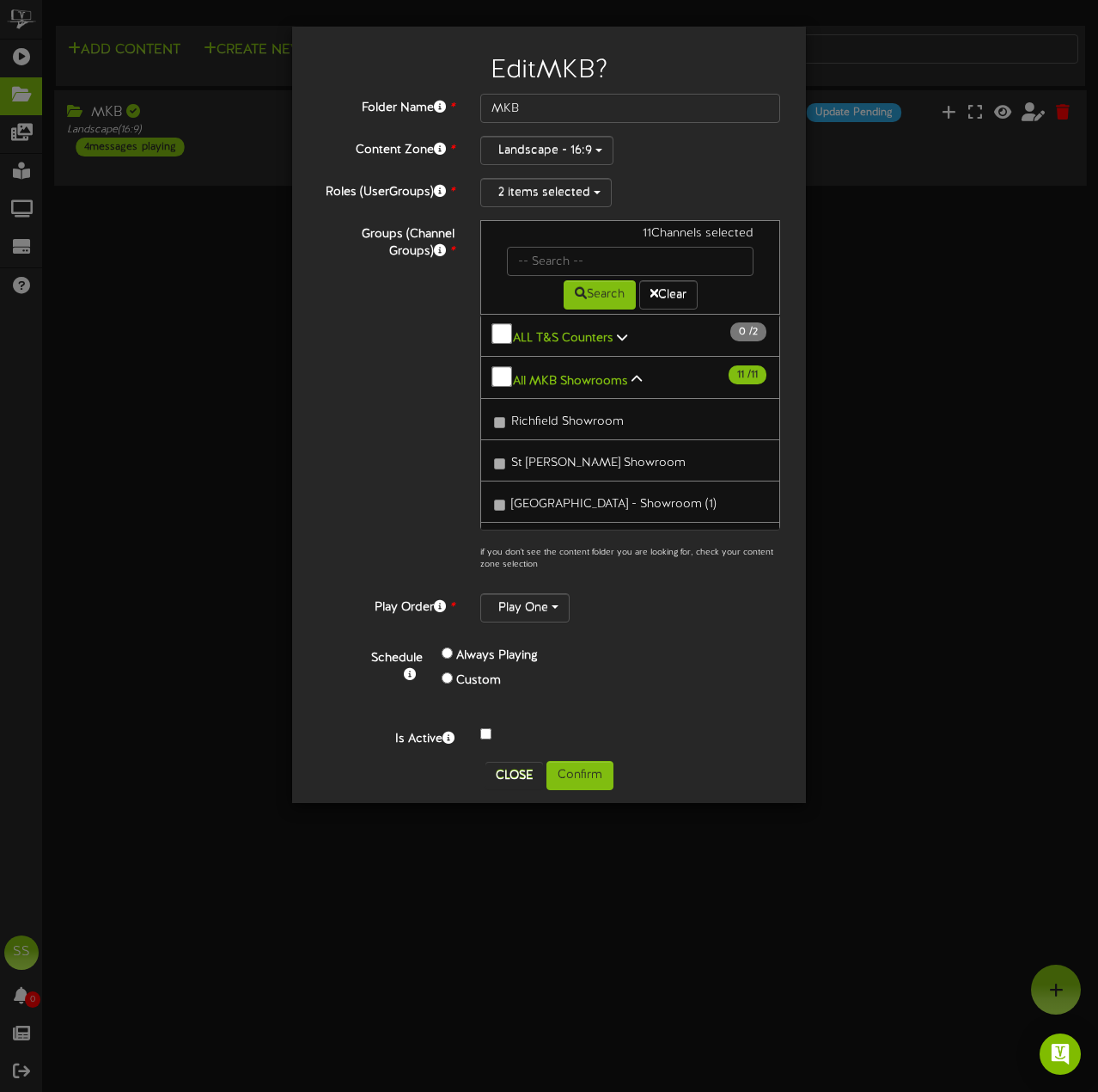
click at [632, 373] on icon at bounding box center [637, 379] width 10 height 12
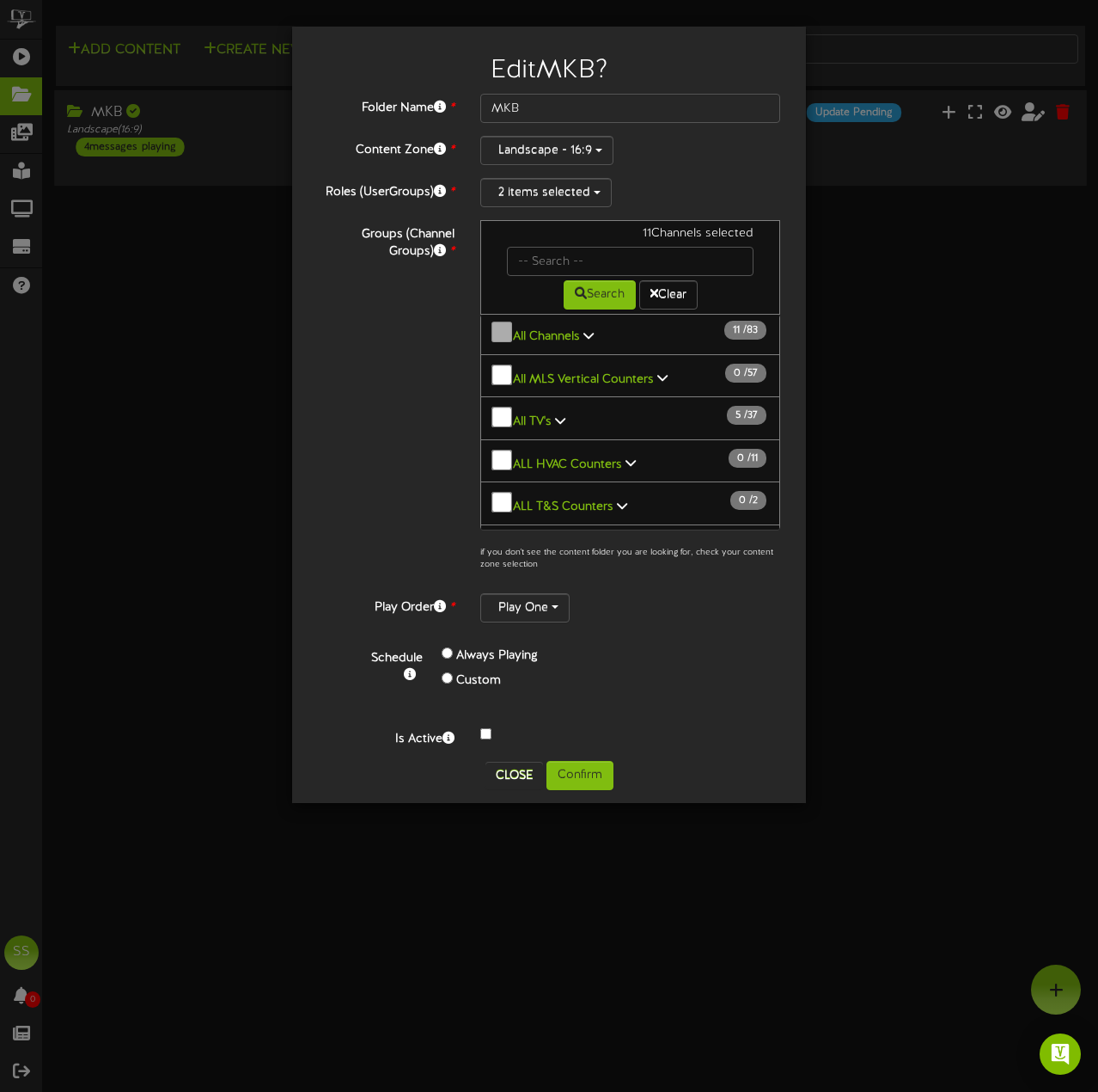
scroll to position [0, 0]
click at [585, 335] on icon at bounding box center [589, 338] width 10 height 12
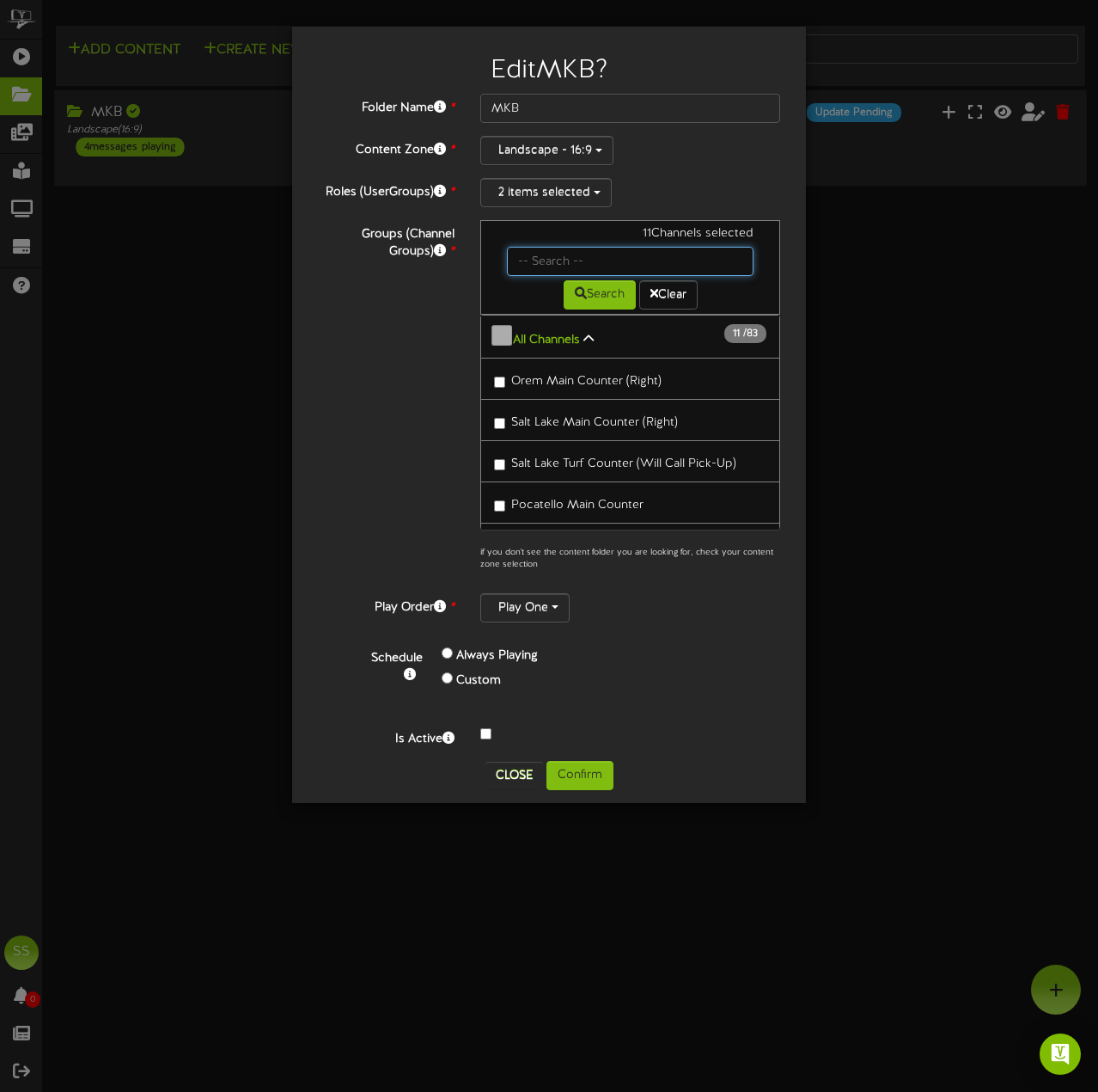
click at [558, 265] on input "text" at bounding box center [630, 261] width 247 height 29
type input "showroom"
click at [580, 287] on button "Search" at bounding box center [600, 294] width 72 height 29
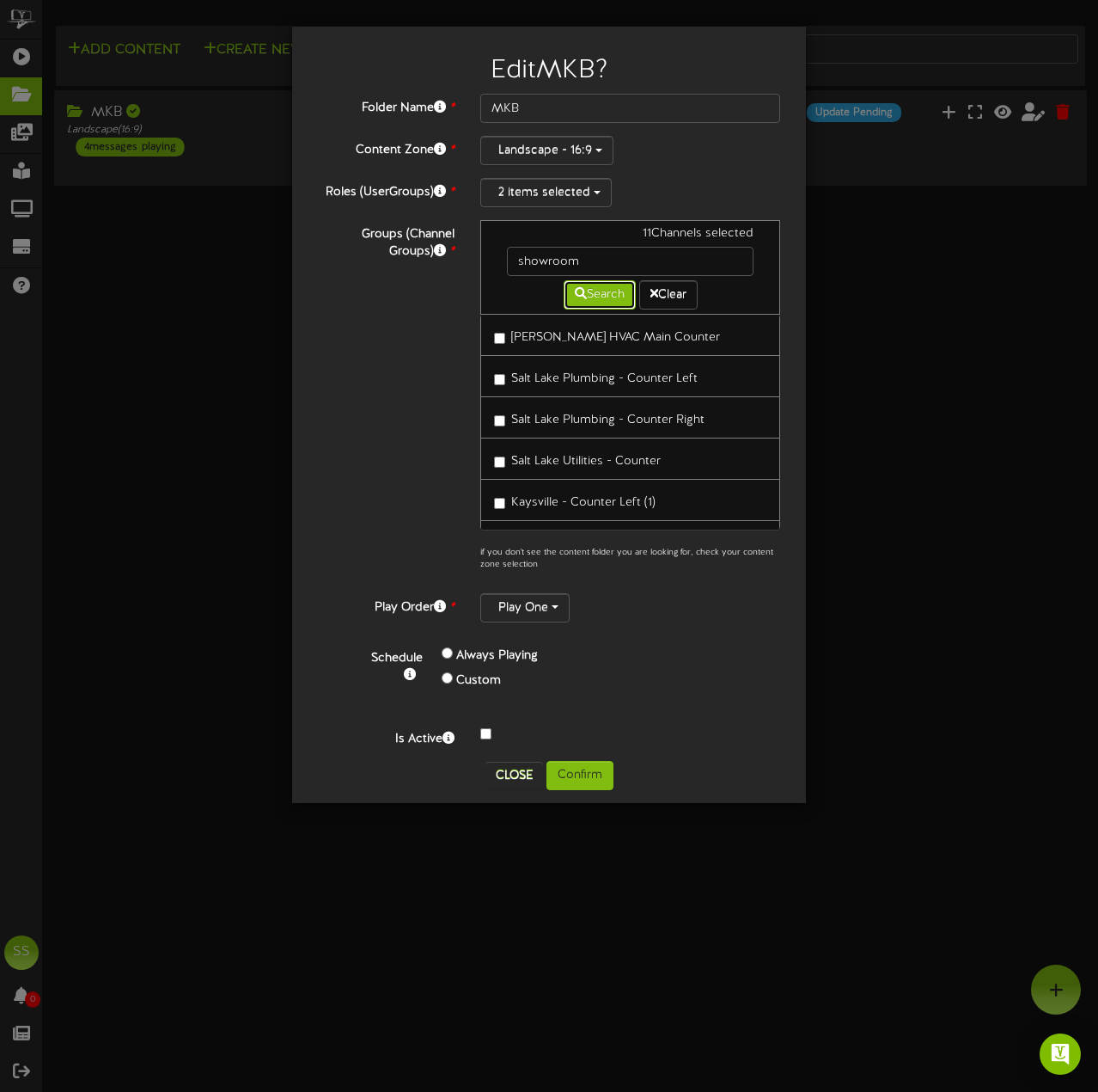
scroll to position [1031, 0]
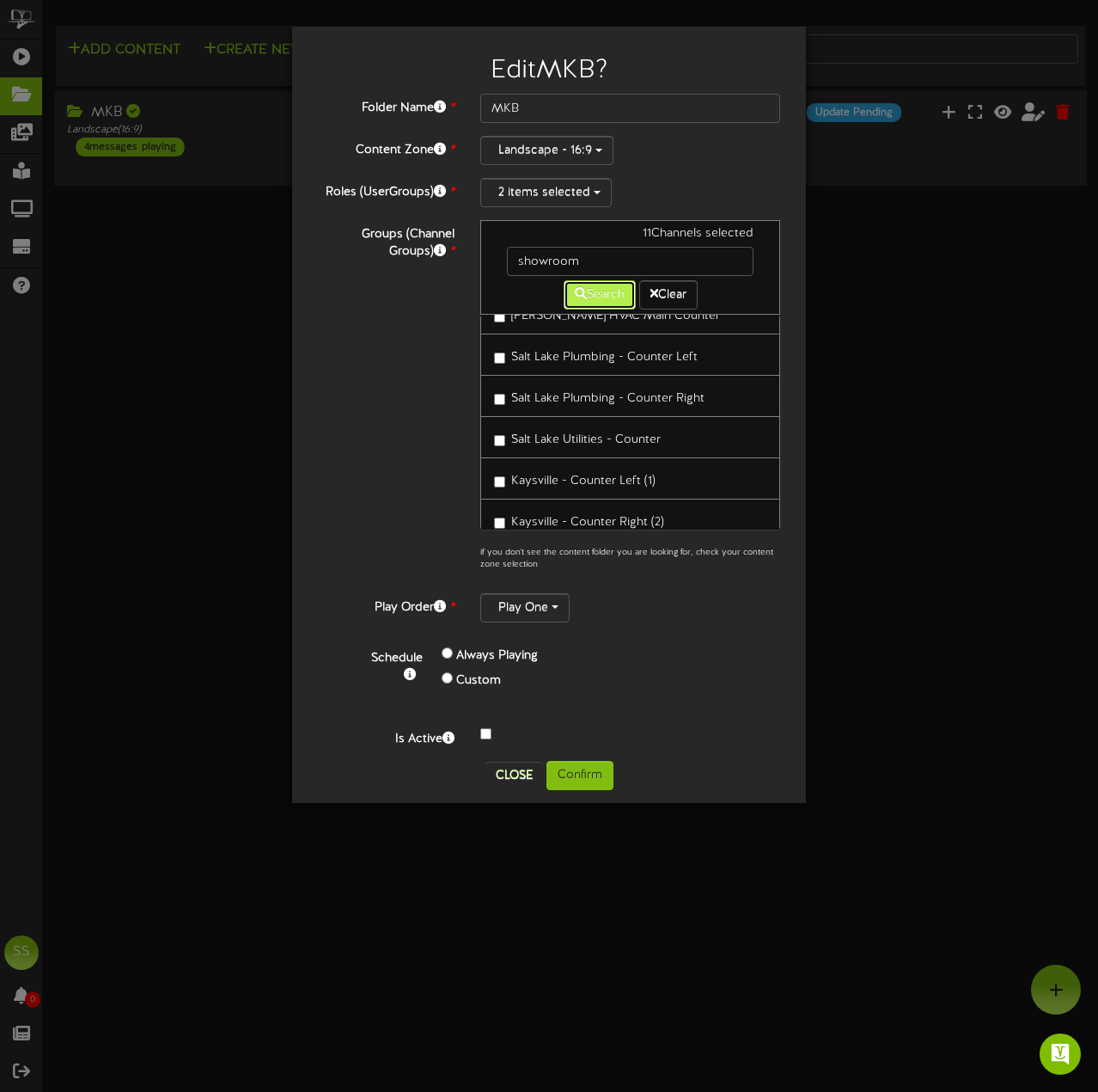
click at [613, 290] on button "Search" at bounding box center [600, 294] width 72 height 29
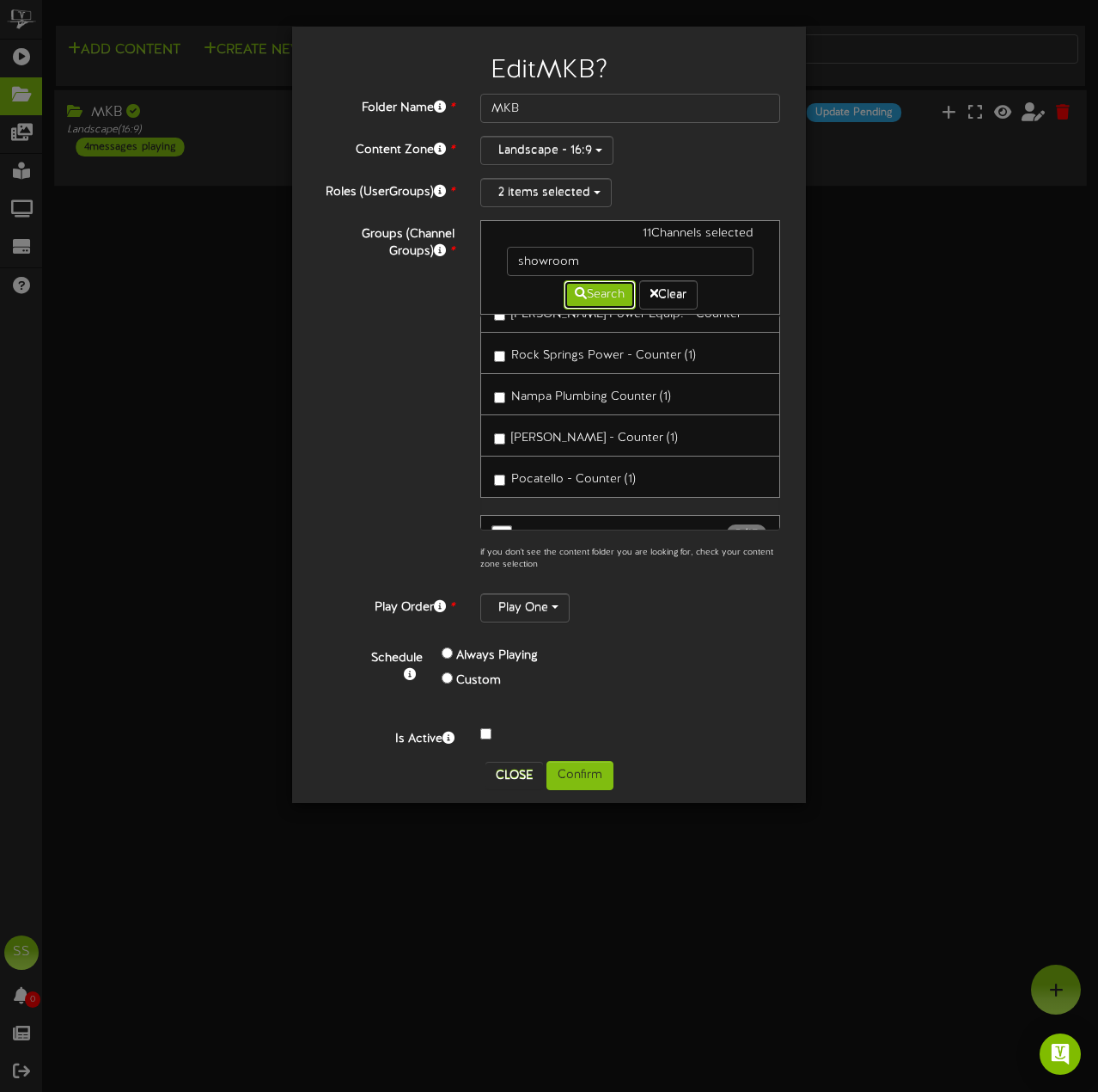
scroll to position [3341, 0]
click at [647, 553] on button "All MKB Showrooms 11 / 11" at bounding box center [630, 575] width 300 height 44
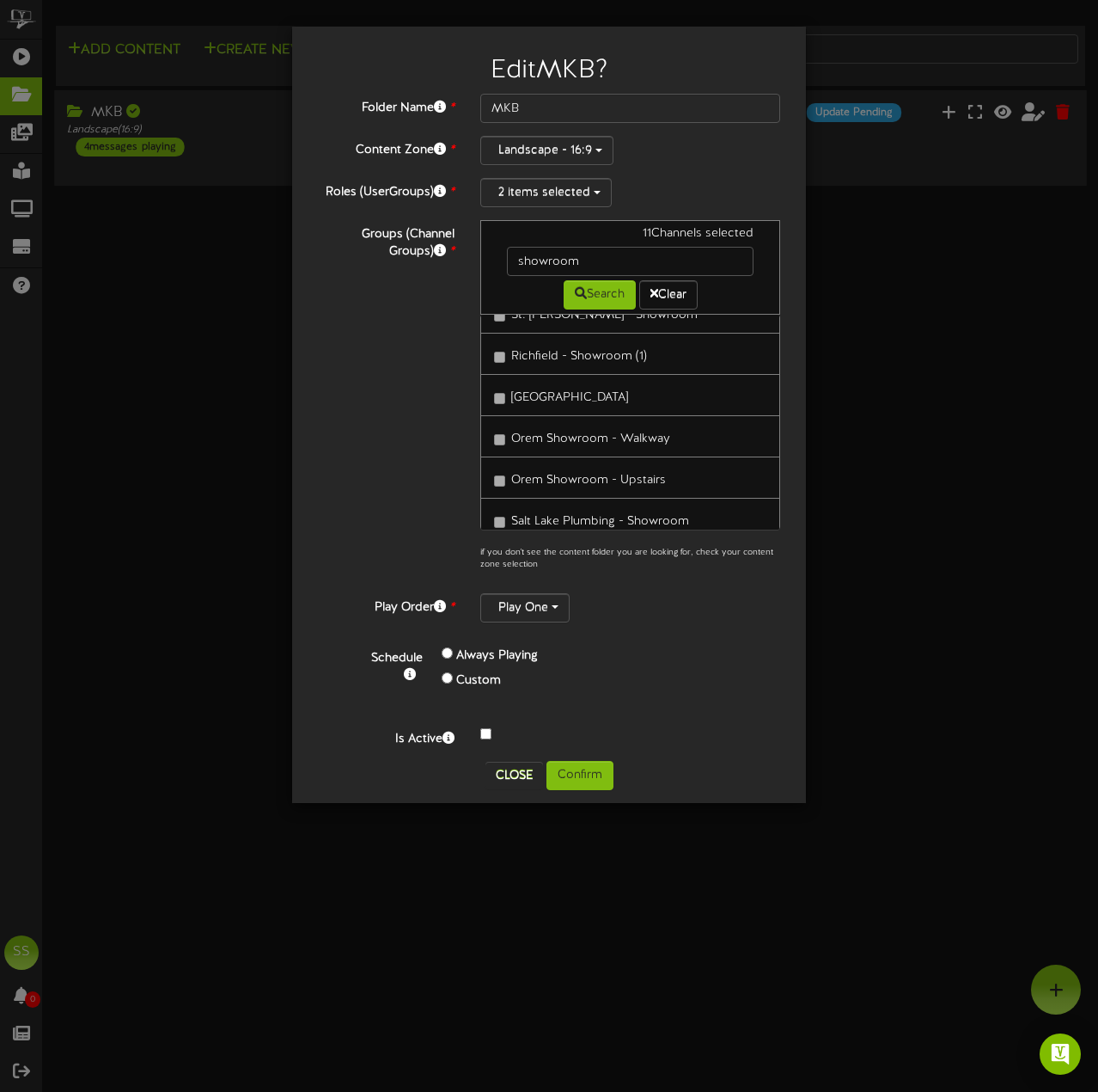
scroll to position [3812, 0]
click at [695, 653] on div "Always Playing Custom" at bounding box center [570, 669] width 281 height 51
click at [505, 782] on button "Close" at bounding box center [514, 776] width 58 height 28
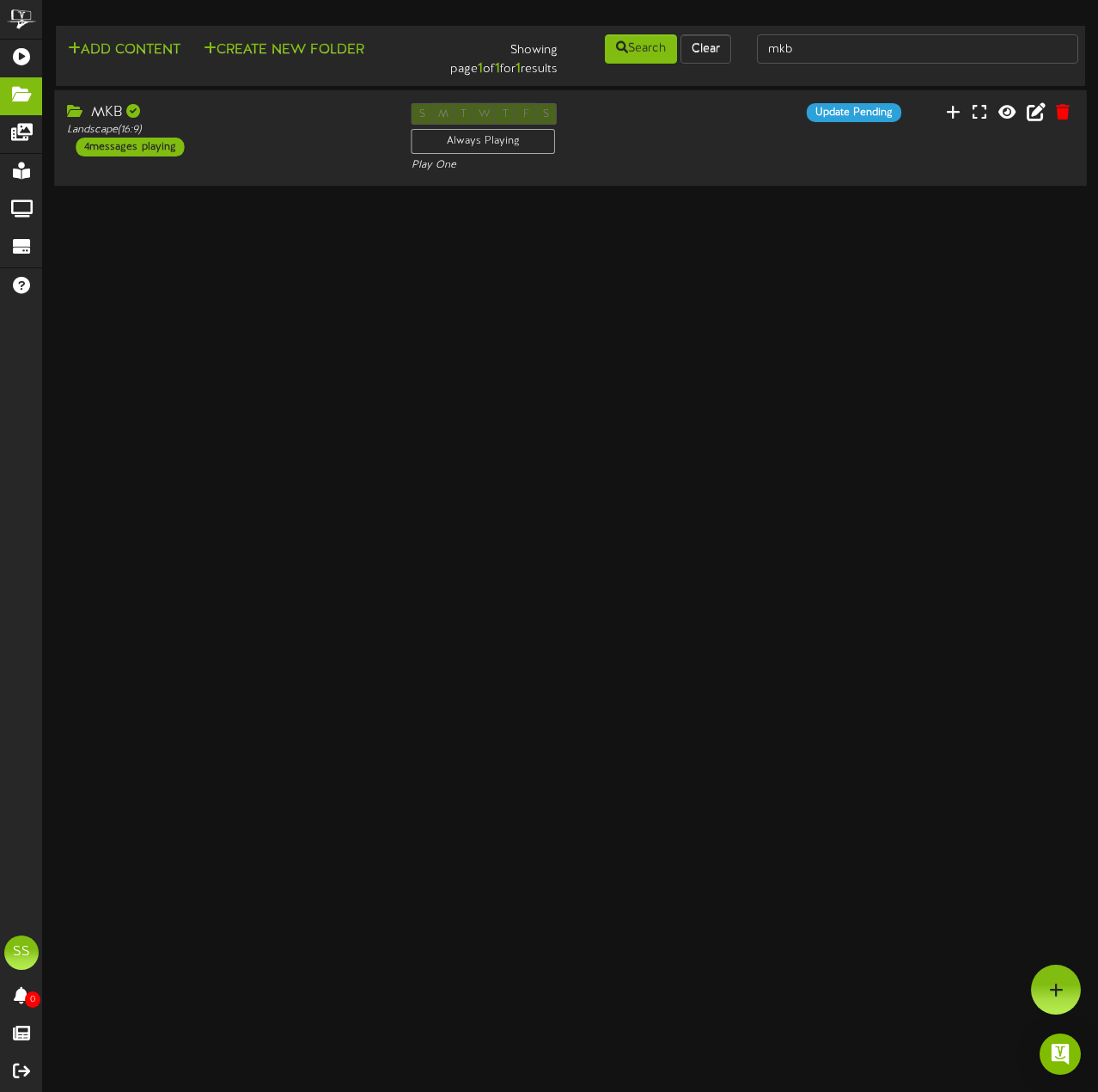
click at [798, 190] on html "ChannelValet Playlists Folders Messages My Library Groups Devices Help SS Spenc…" at bounding box center [549, 95] width 1098 height 190
click at [285, 150] on div "MKB Landscape ( 16:9 ) 4 messages playing" at bounding box center [226, 129] width 344 height 53
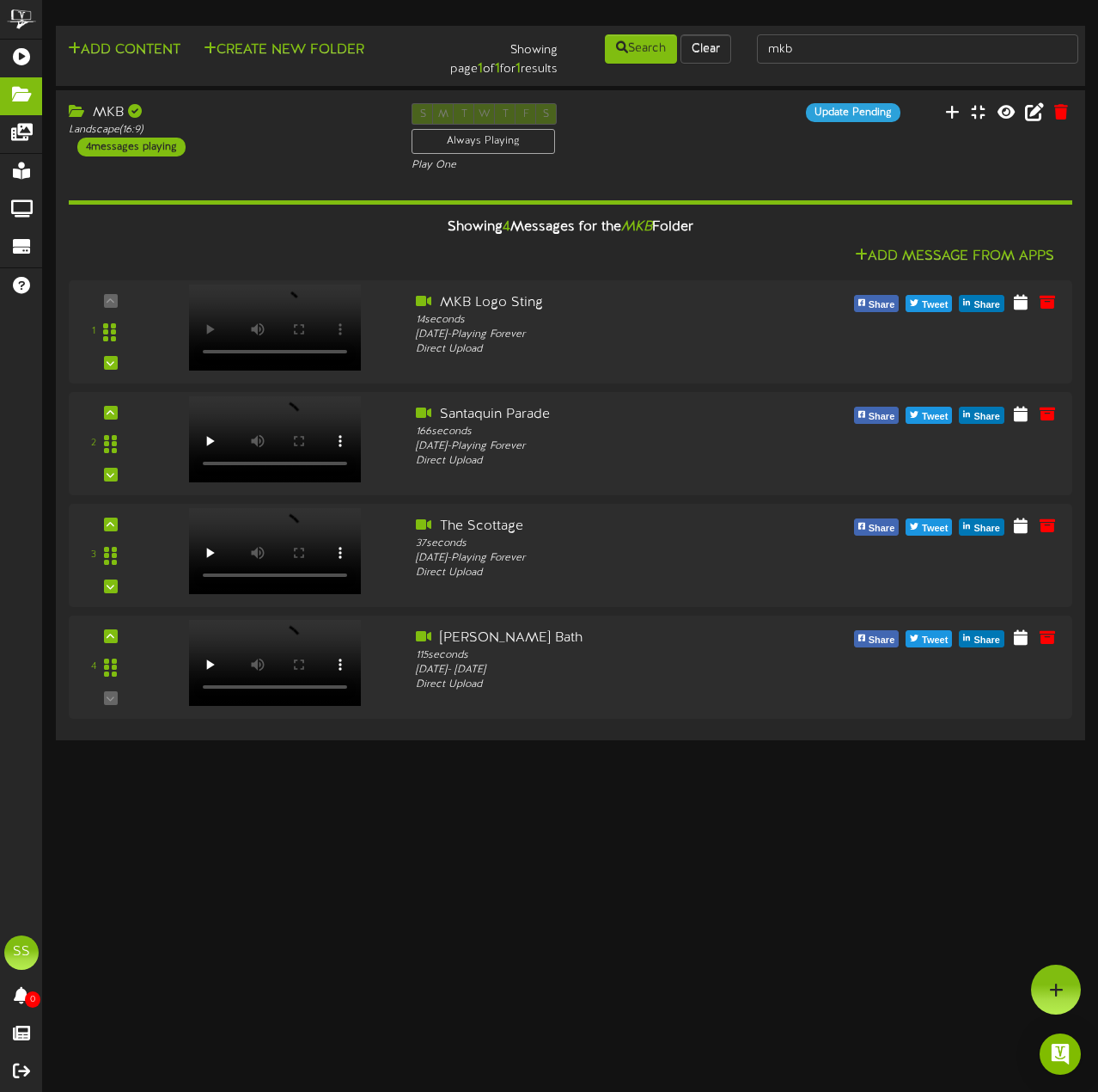
click at [593, 745] on html "ChannelValet Playlists Folders Messages My Library Groups Devices Help SS Spenc…" at bounding box center [549, 372] width 1098 height 745
